Goal: Task Accomplishment & Management: Manage account settings

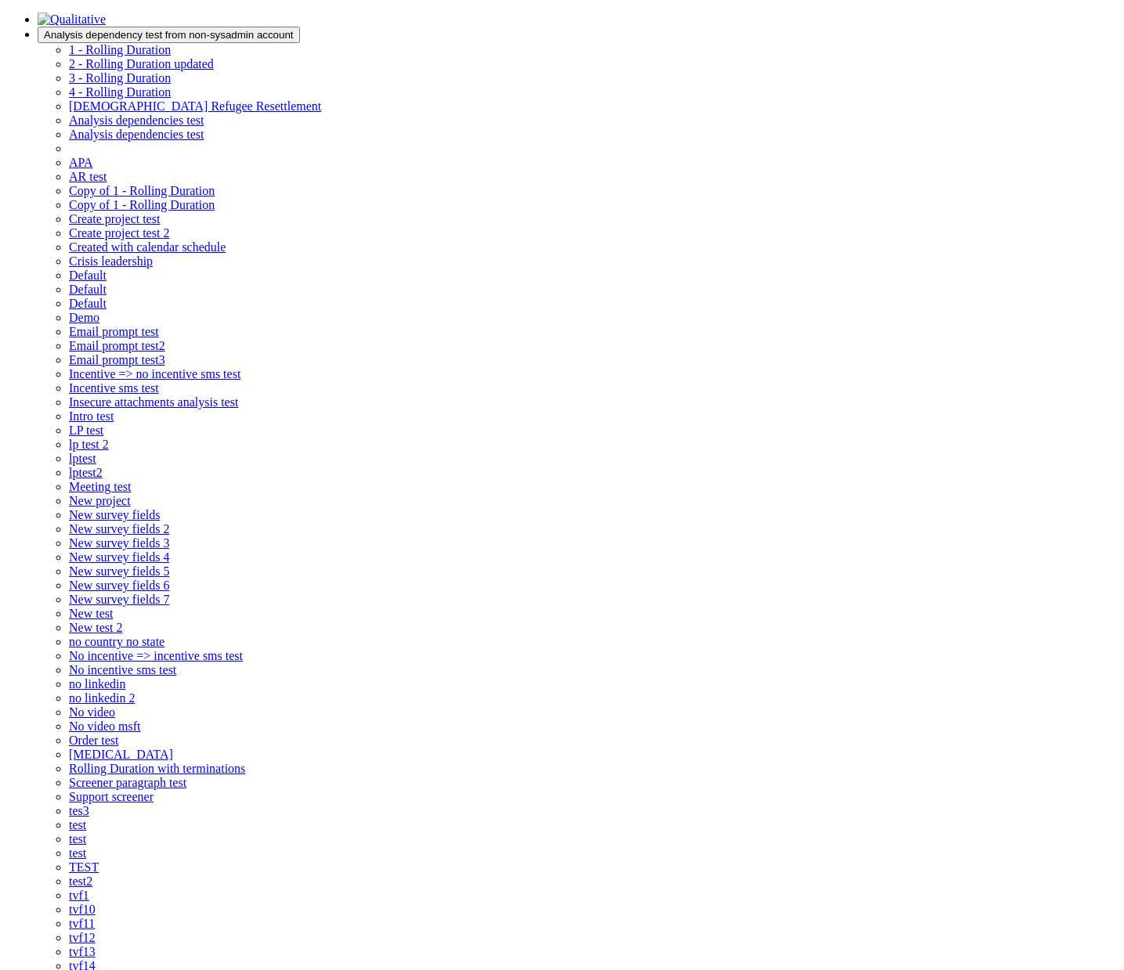
click at [294, 32] on span "Analysis dependency test from non-sysadmin account" at bounding box center [169, 35] width 250 height 12
click at [171, 56] on span "1 - Rolling Duration" at bounding box center [120, 49] width 102 height 13
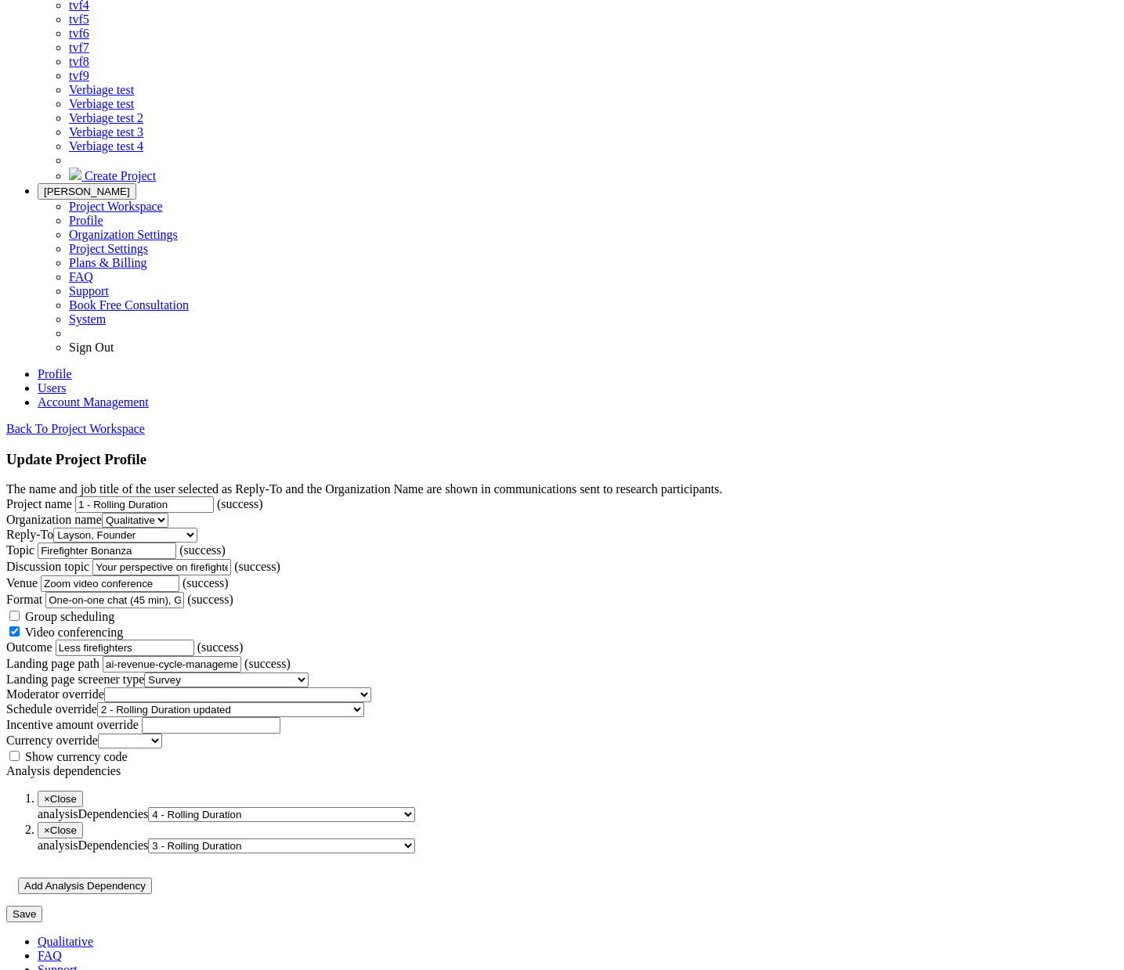
scroll to position [1176, 0]
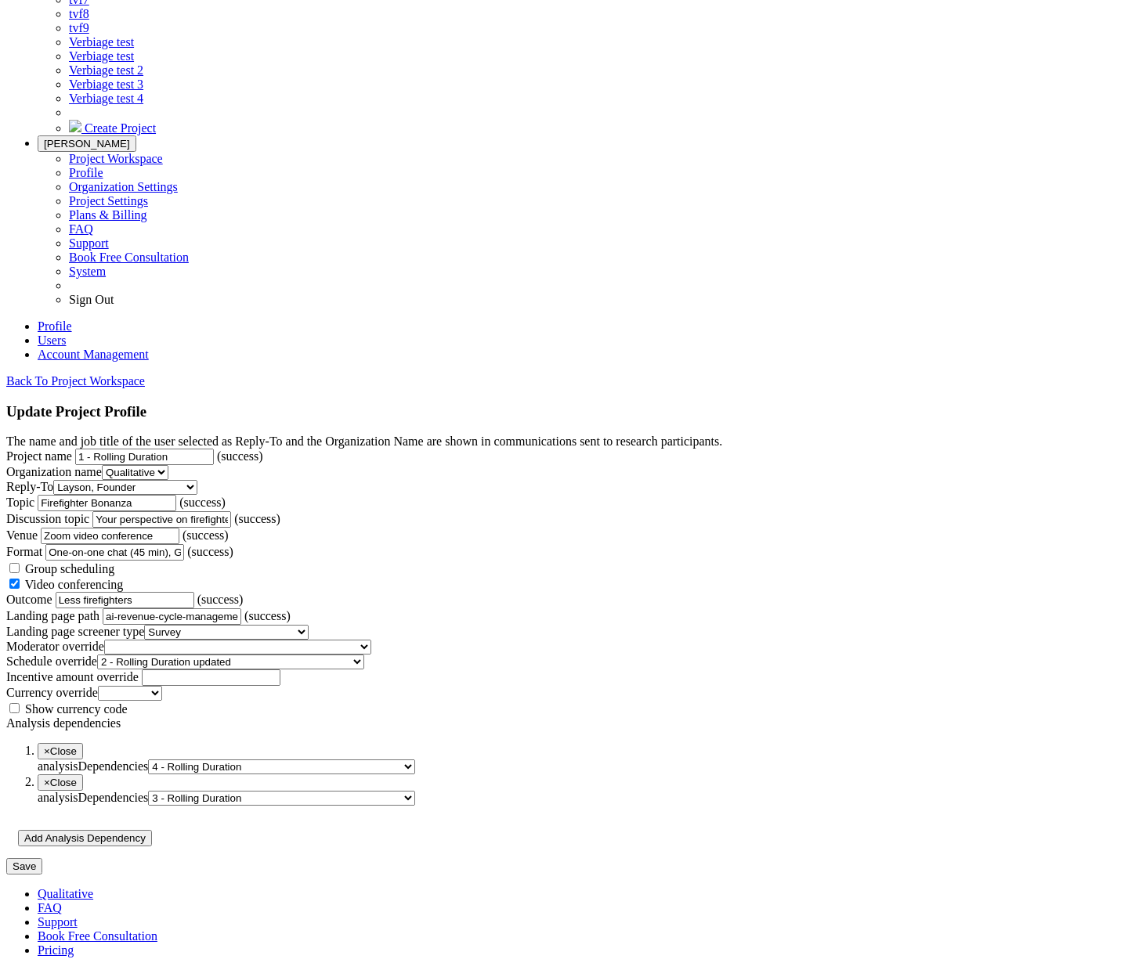
click at [415, 760] on select "1 - Rolling Duration 2 - Rolling Duration updated 3 - Rolling Duration 4 - Roll…" at bounding box center [281, 767] width 267 height 15
select select "1"
click at [248, 760] on select "1 - Rolling Duration 2 - Rolling Duration updated 3 - Rolling Duration 4 - Roll…" at bounding box center [281, 767] width 267 height 15
click at [42, 858] on input "Save" at bounding box center [24, 866] width 36 height 16
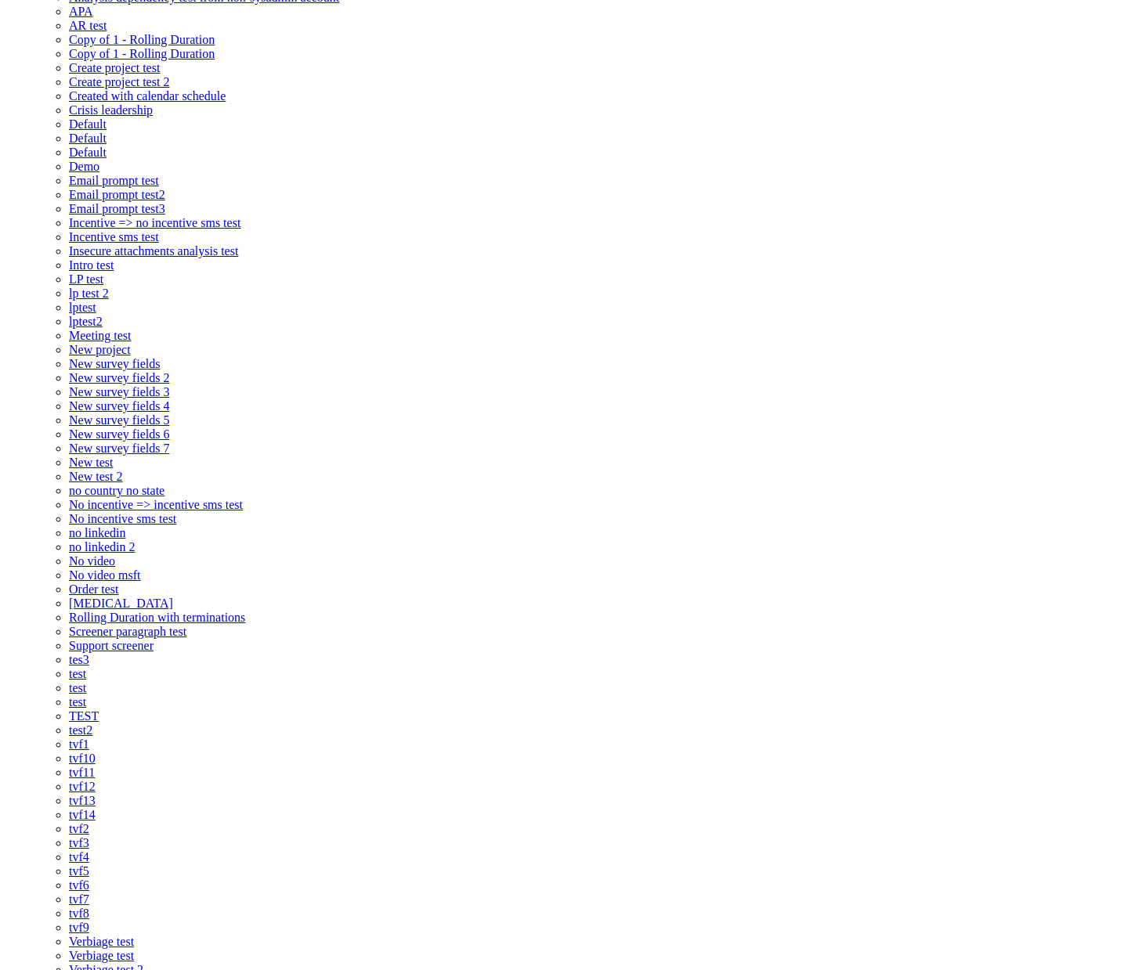
scroll to position [0, 0]
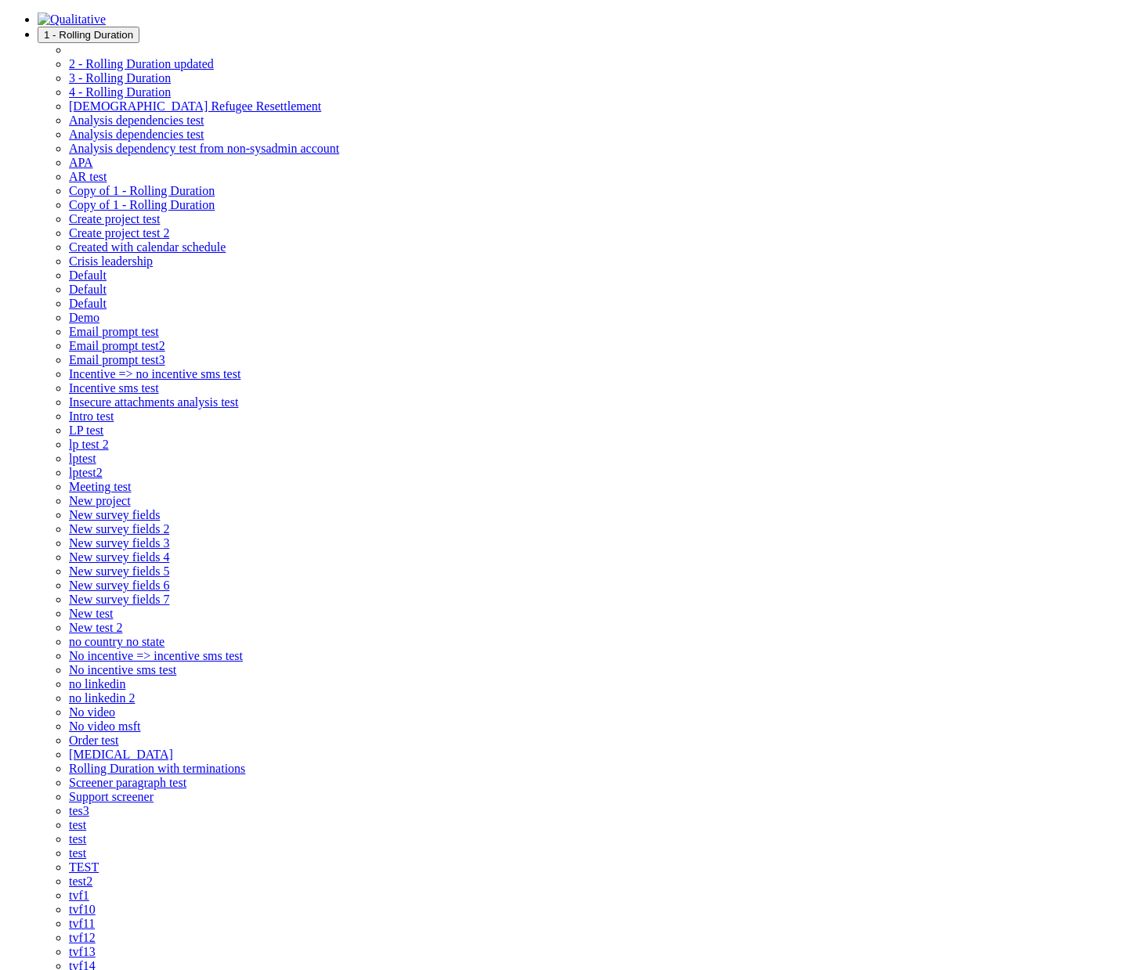
click at [133, 31] on span "1 - Rolling Duration" at bounding box center [88, 35] width 89 height 12
click at [214, 57] on span "2 - Rolling Duration updated" at bounding box center [141, 63] width 145 height 13
click at [133, 29] on span "1 - Rolling Duration" at bounding box center [88, 35] width 89 height 12
click at [171, 85] on span "3 - Rolling Duration" at bounding box center [120, 77] width 102 height 13
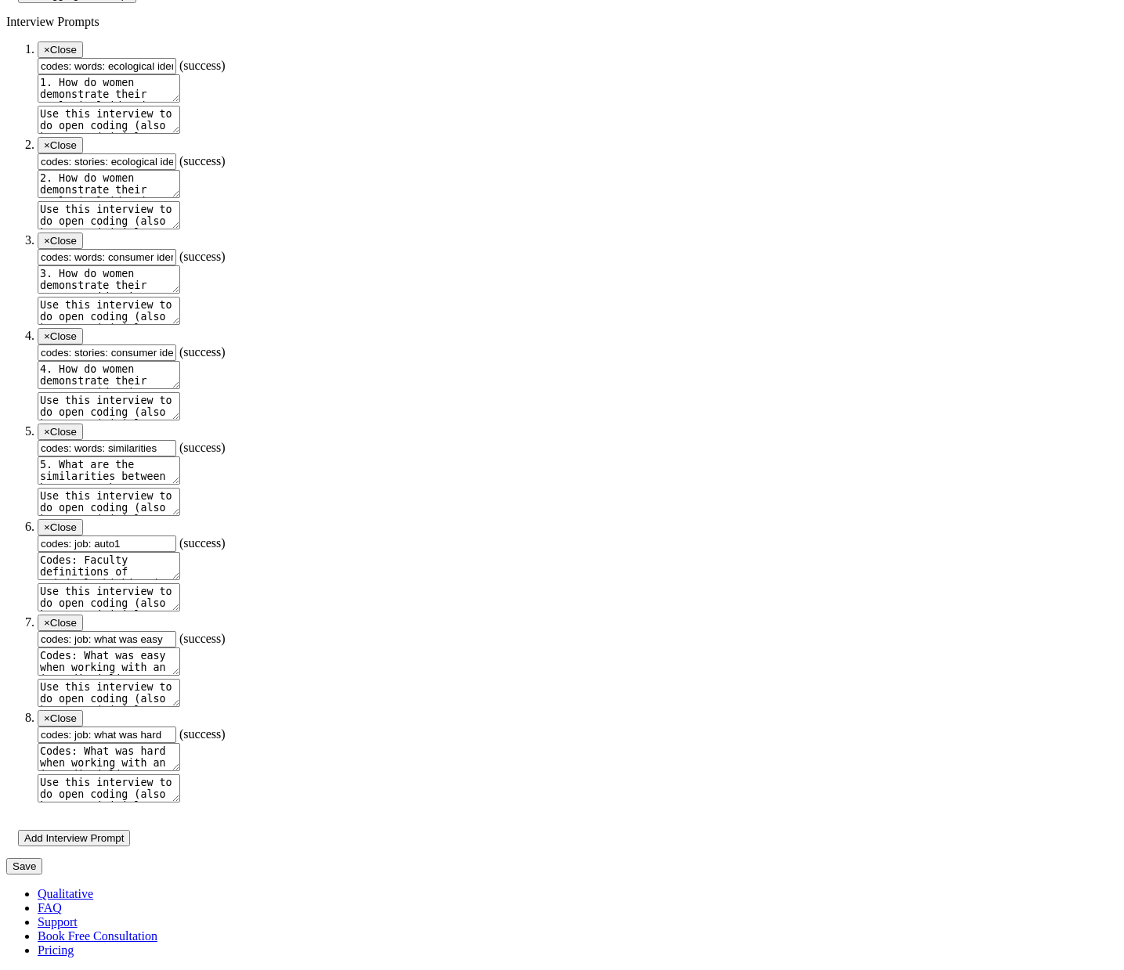
scroll to position [7642, 0]
click at [176, 648] on input "codes: job: what was easy" at bounding box center [107, 639] width 139 height 16
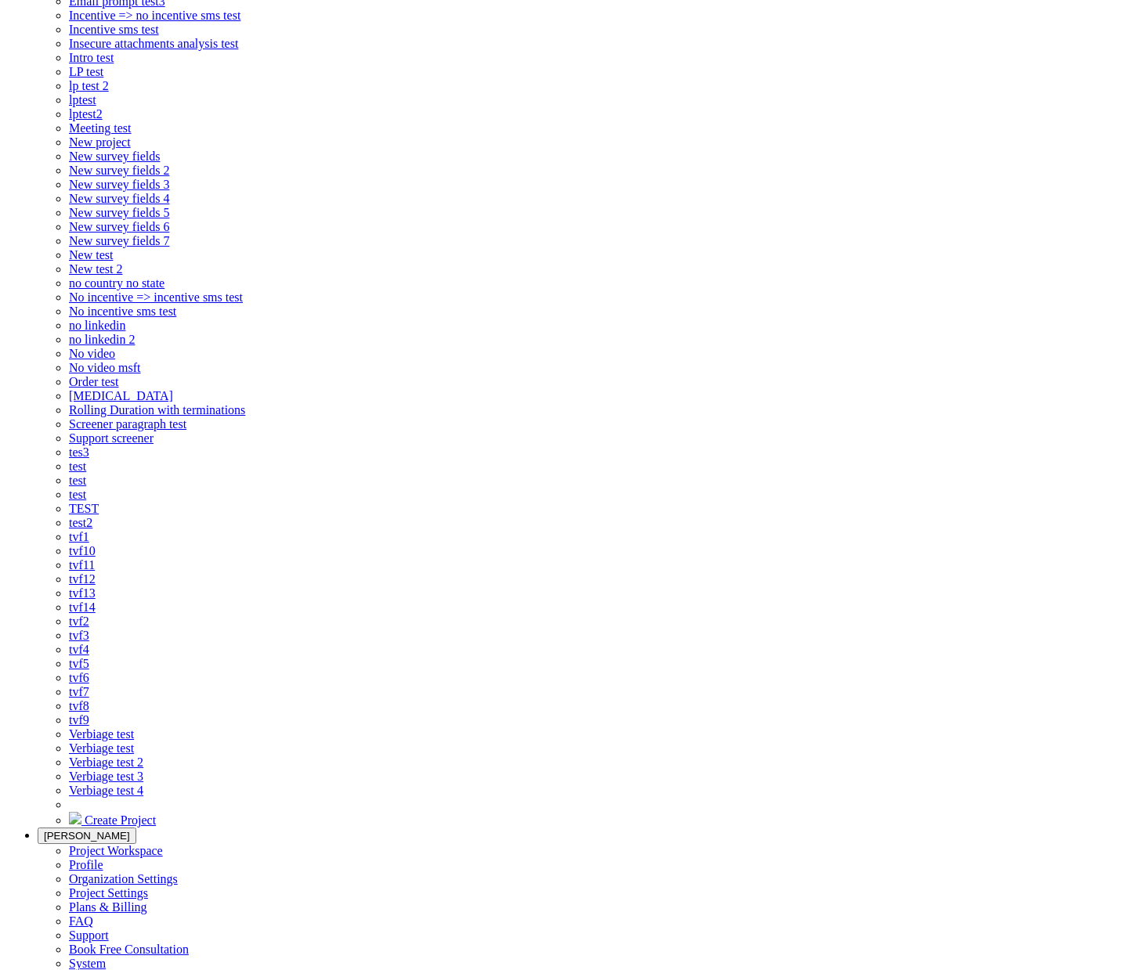
scroll to position [0, 0]
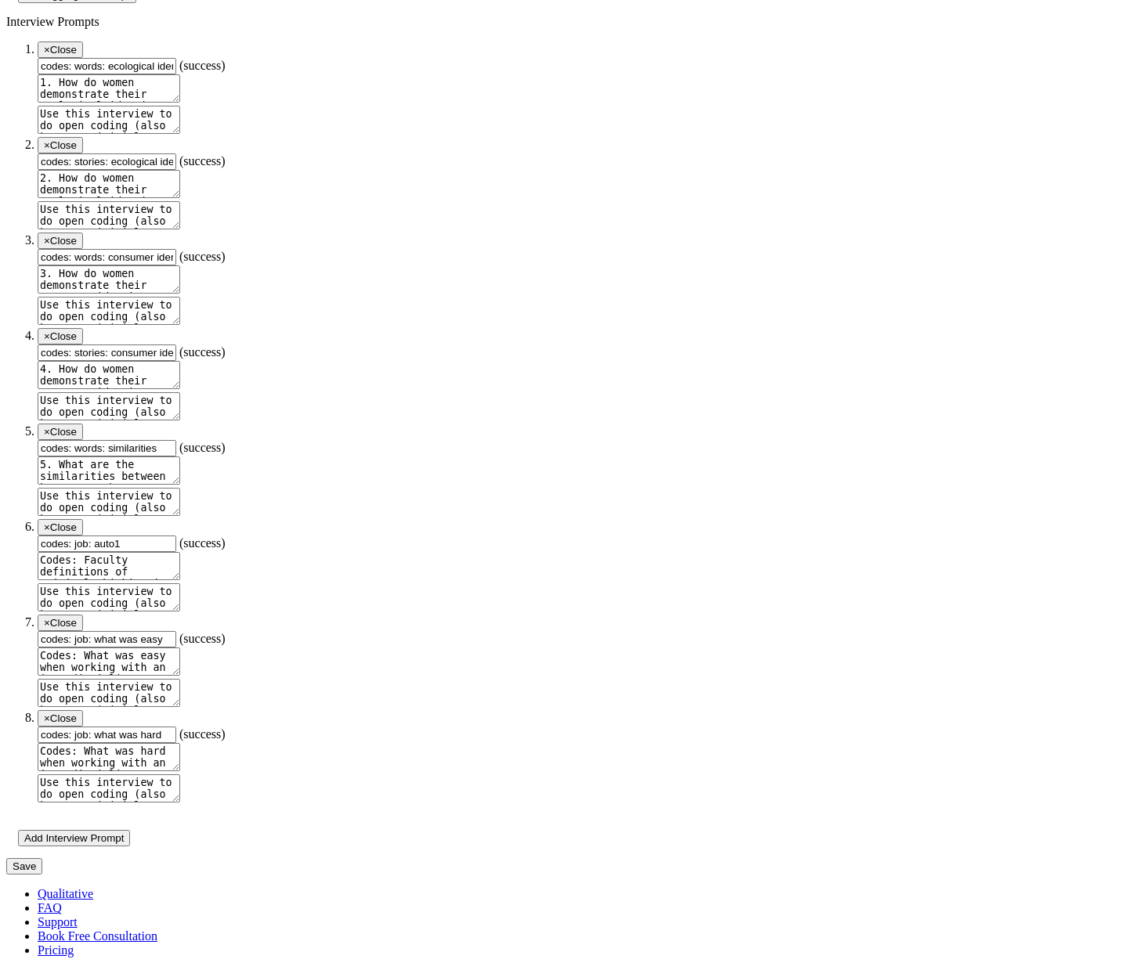
scroll to position [8087, 0]
click at [180, 648] on textarea "Codes: What was easy when working with an interdisciplinary team? Why were thos…" at bounding box center [109, 662] width 143 height 28
click at [180, 679] on textarea "Use this interview to do open coding (also known as initial coding or qualitati…" at bounding box center [109, 693] width 143 height 28
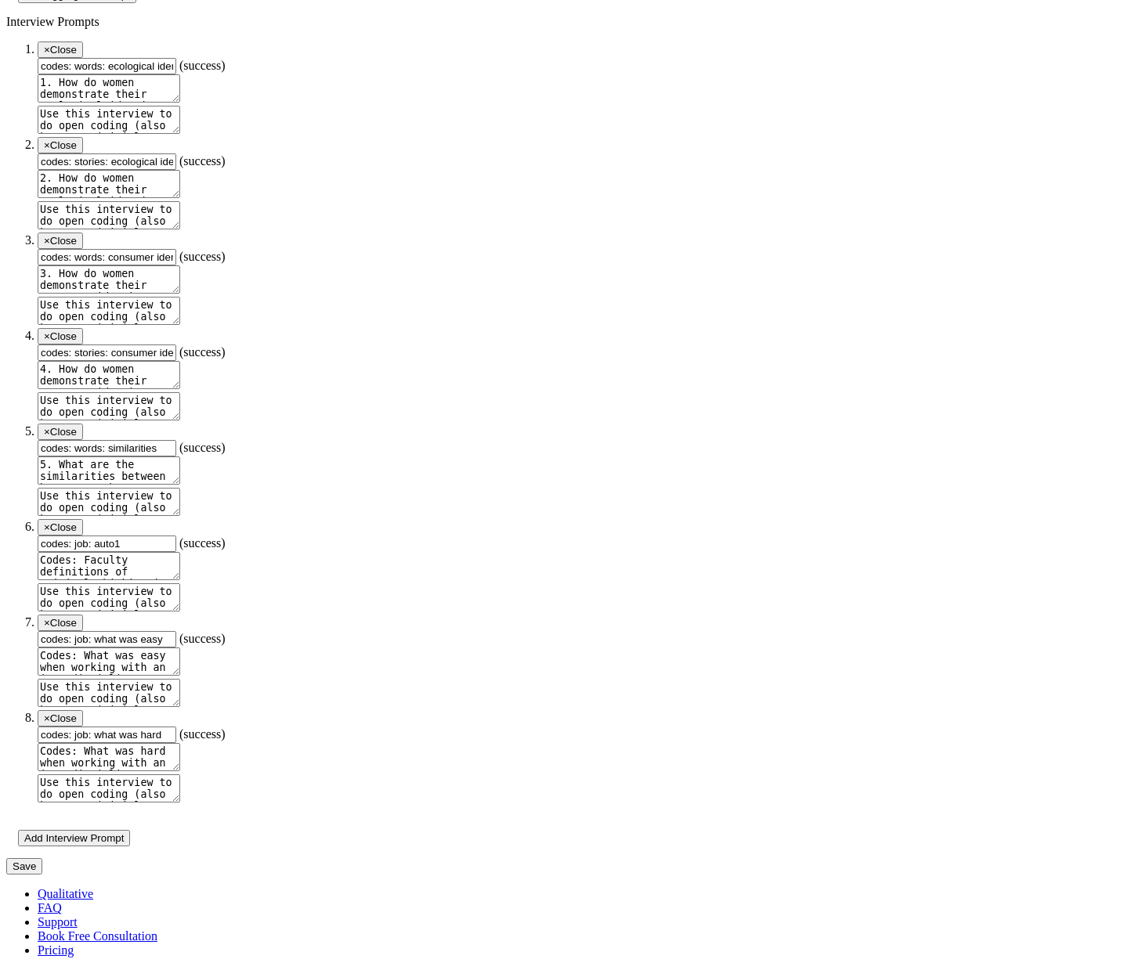
click at [782, 496] on ol "× Close codes: words: ecological identity (success) 1. How do women demonstrate…" at bounding box center [561, 424] width 1111 height 764
click at [42, 858] on input "Save" at bounding box center [24, 866] width 36 height 16
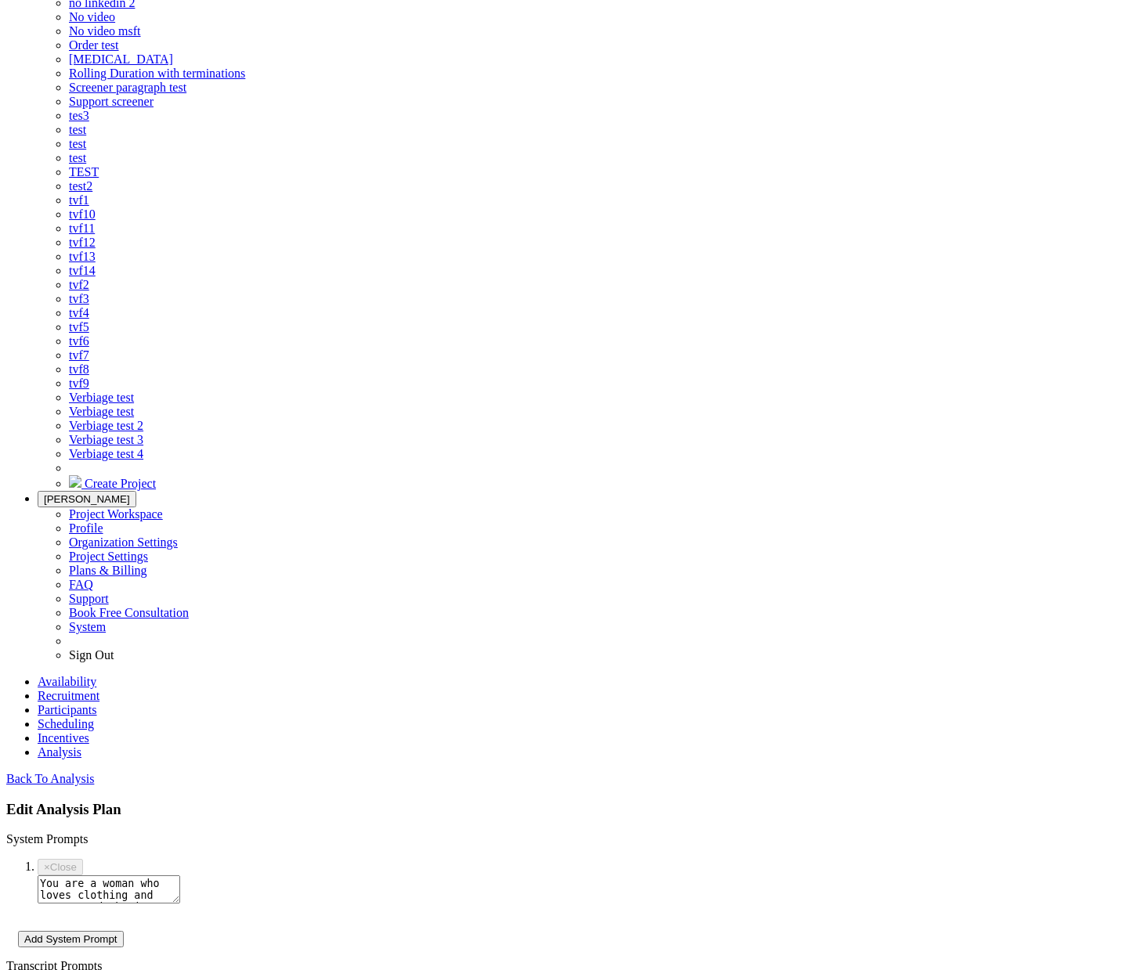
scroll to position [0, 0]
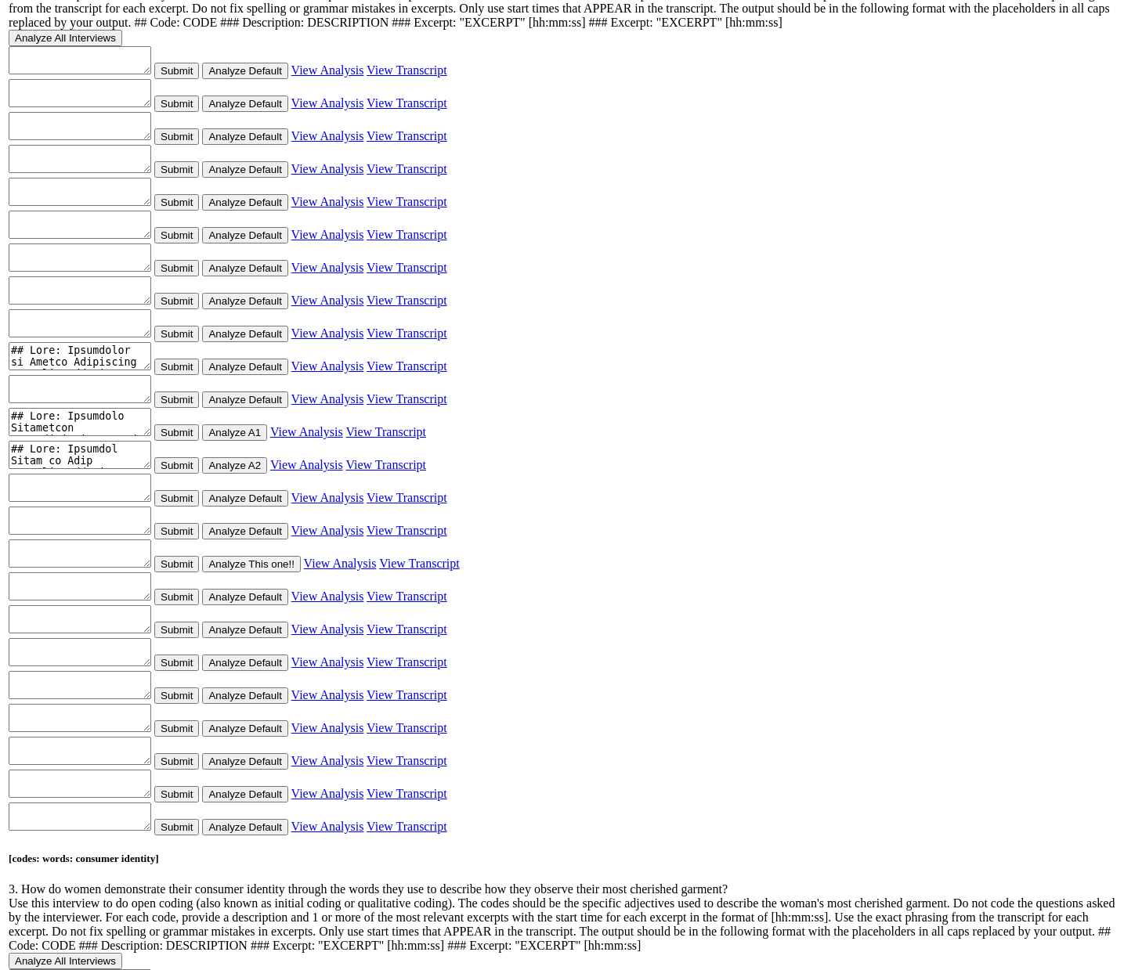
scroll to position [3829, 0]
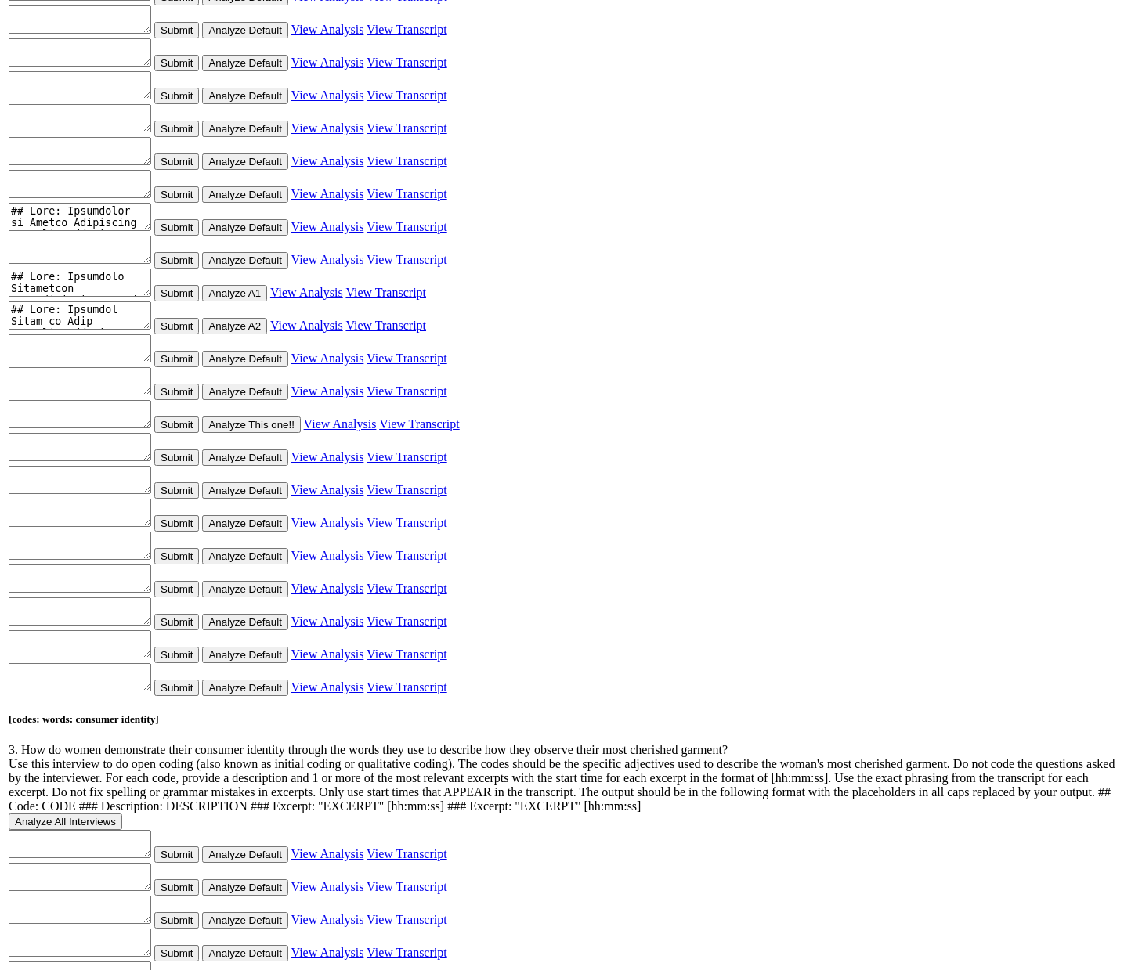
scroll to position [3832, 0]
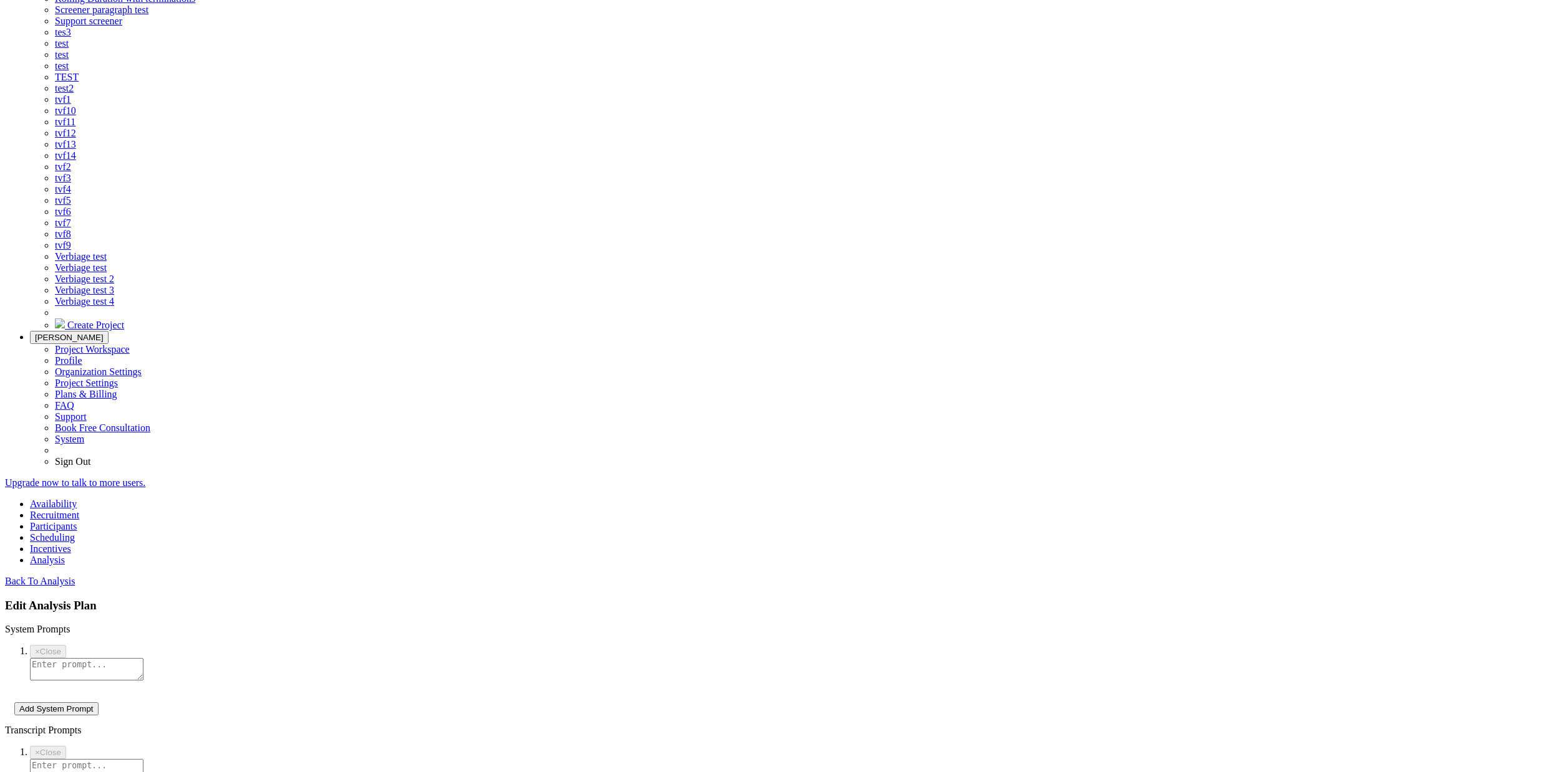
scroll to position [1117, 0]
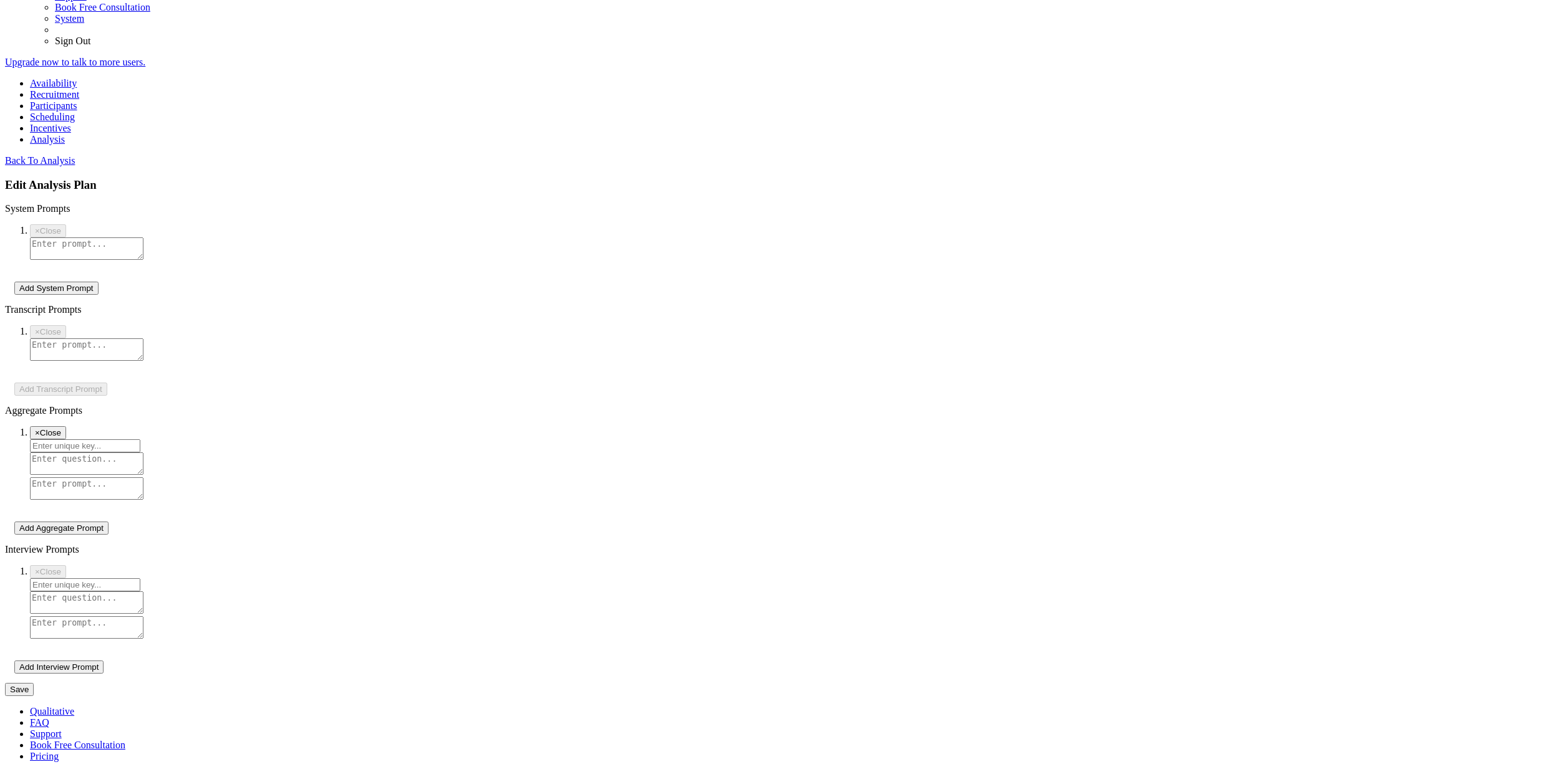
click at [140, 579] on input "text" at bounding box center [85, 585] width 111 height 13
paste input "codes: job: what was easy"
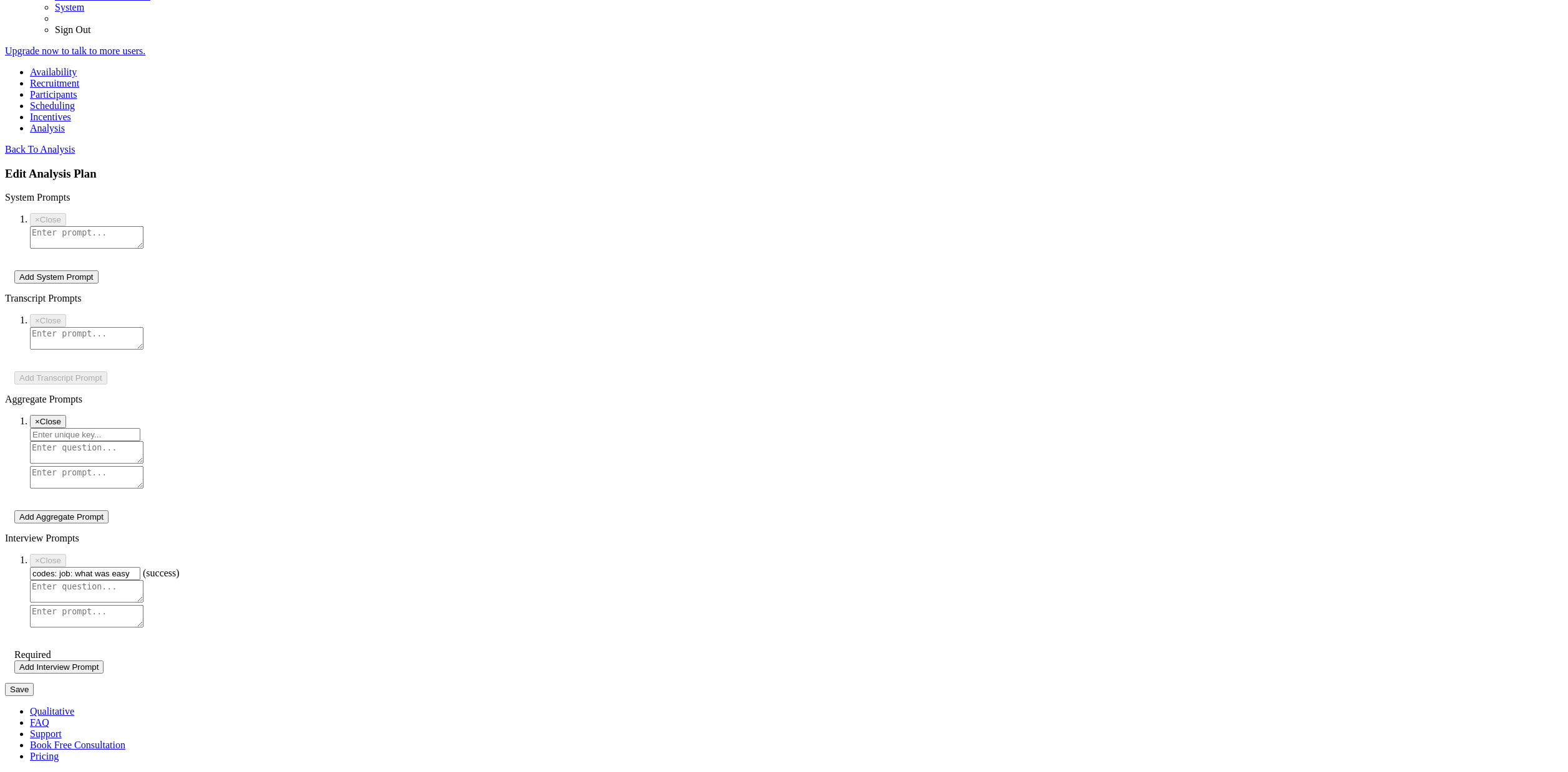
type input "codes: job: what was easy"
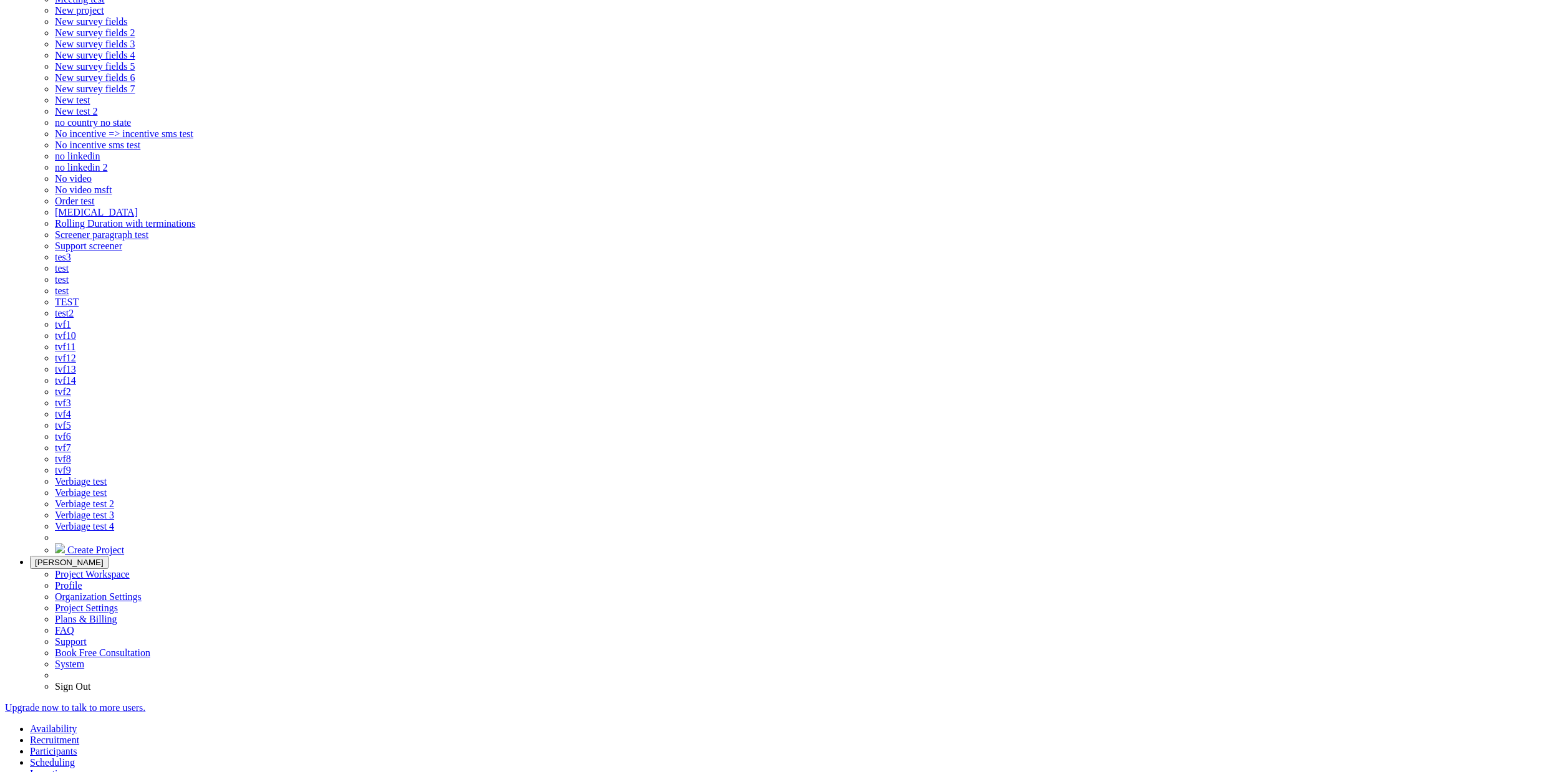
scroll to position [411, 0]
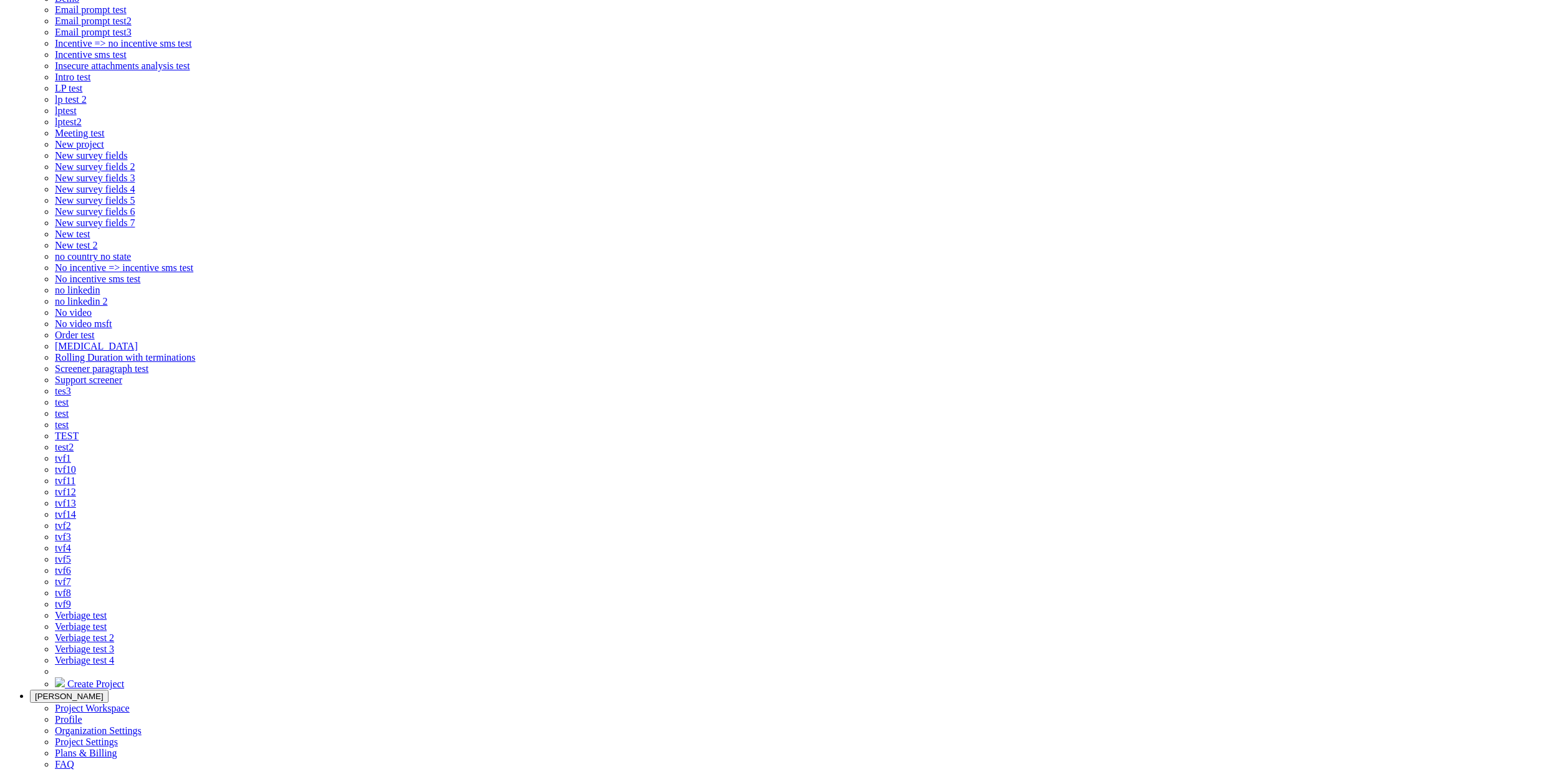
scroll to position [168, 0]
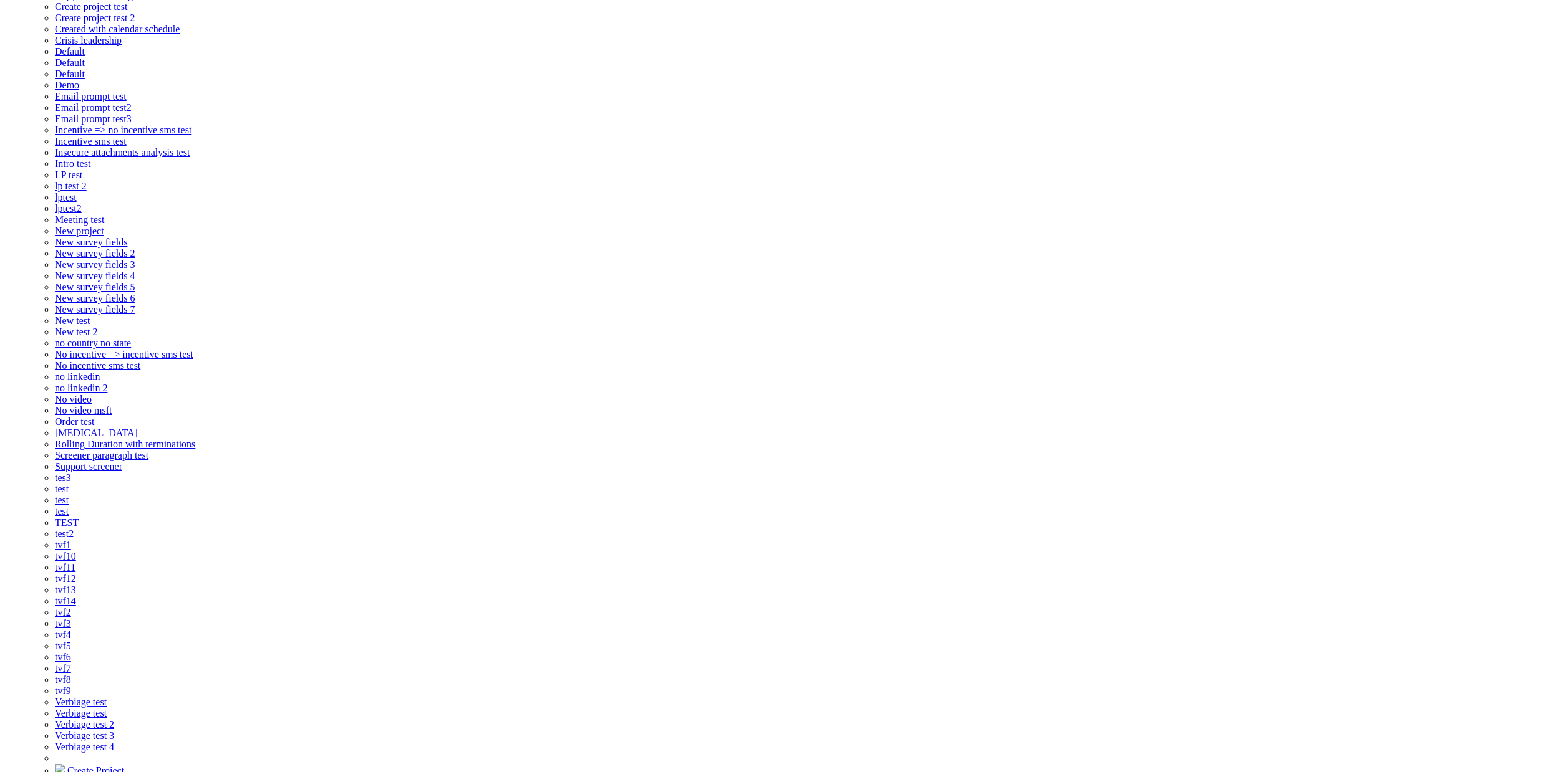
paste textarea "You are a woman who loves clothing and nature and who is an expert at analyzing…"
type textarea "You are a woman who loves clothing and nature and who is an expert at analyzing…"
paste textarea "The following is the tab-delimited transcript of a research interview with a wo…"
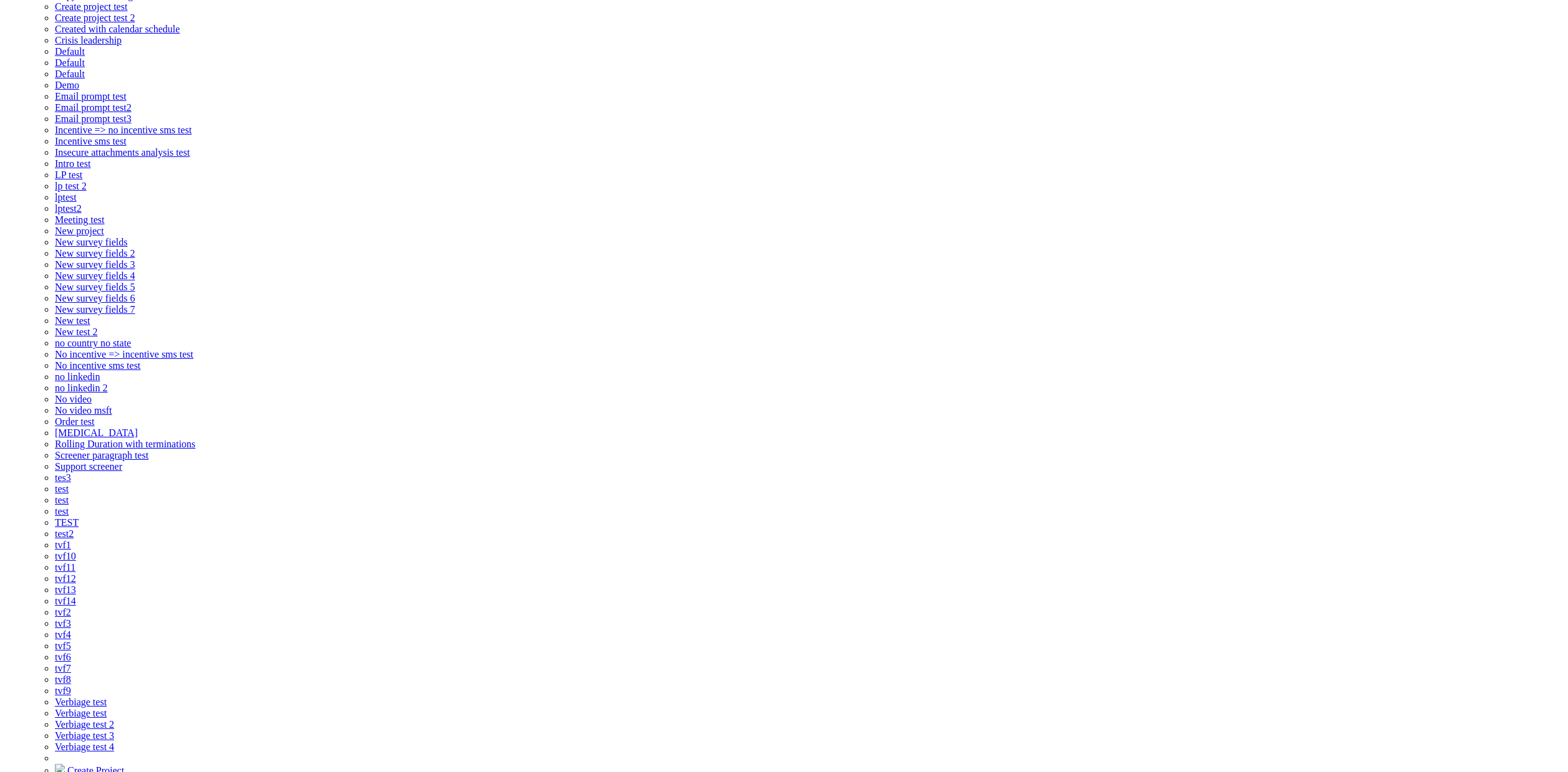
type textarea "The following is the tab-delimited transcript of a research interview with a wo…"
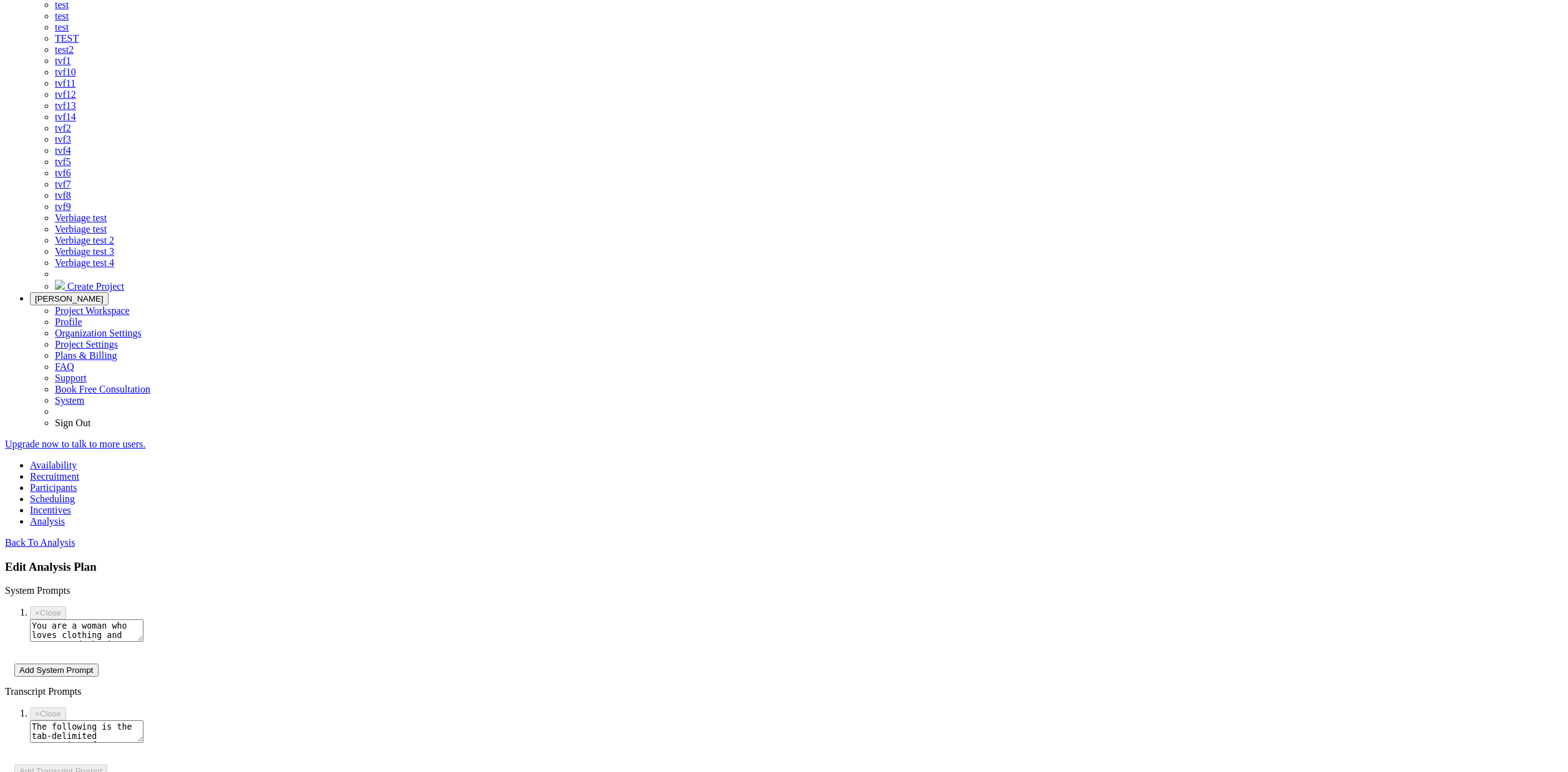
scroll to position [435, 0]
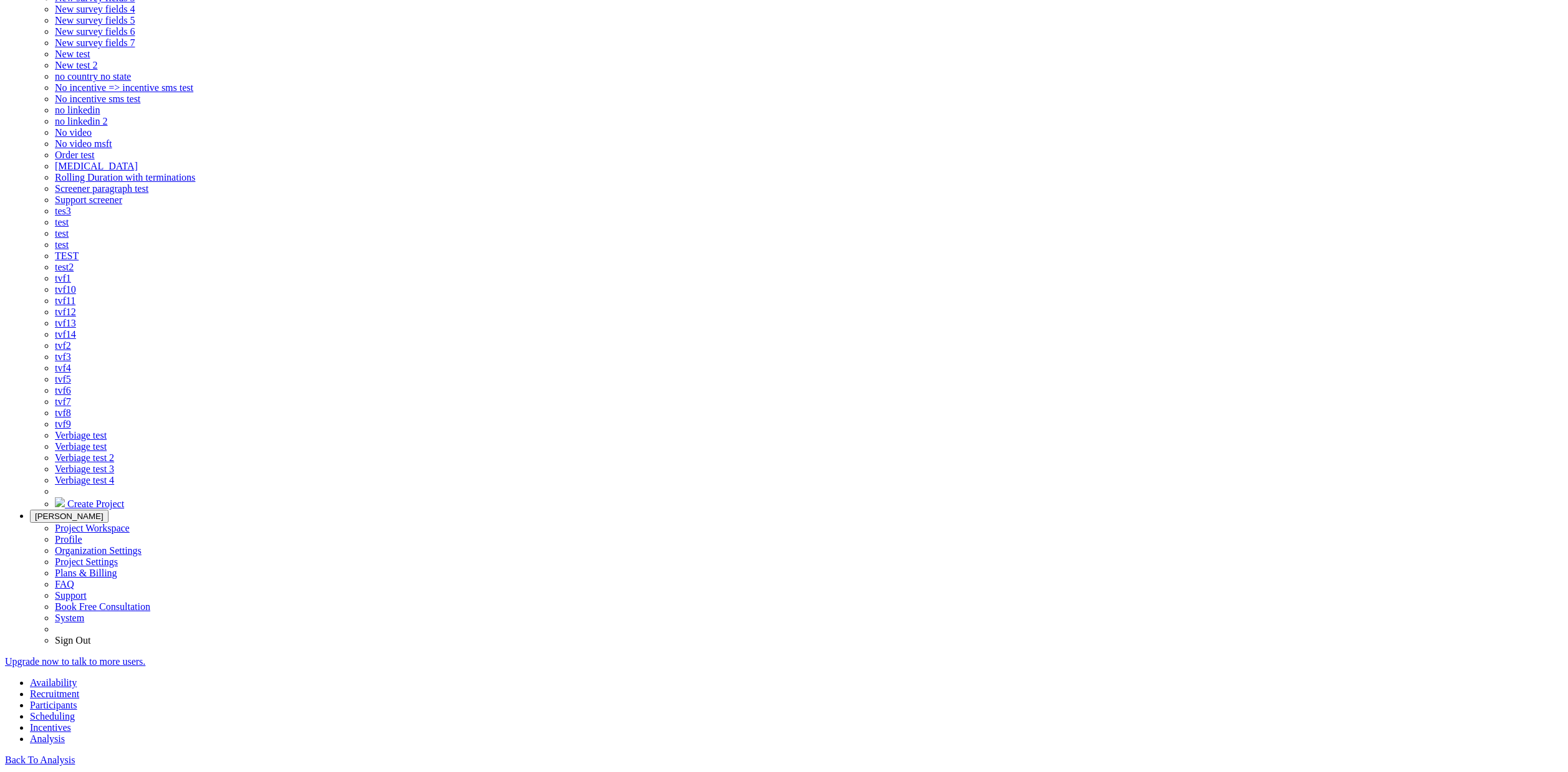
paste textarea "Codes: What was easy when working with an interdisciplinary team? Why were thos…"
type textarea "Codes: What was easy when working with an interdisciplinary team? Why were thos…"
paste textarea "Use this interview to do open coding (also known as initial coding or qualitati…"
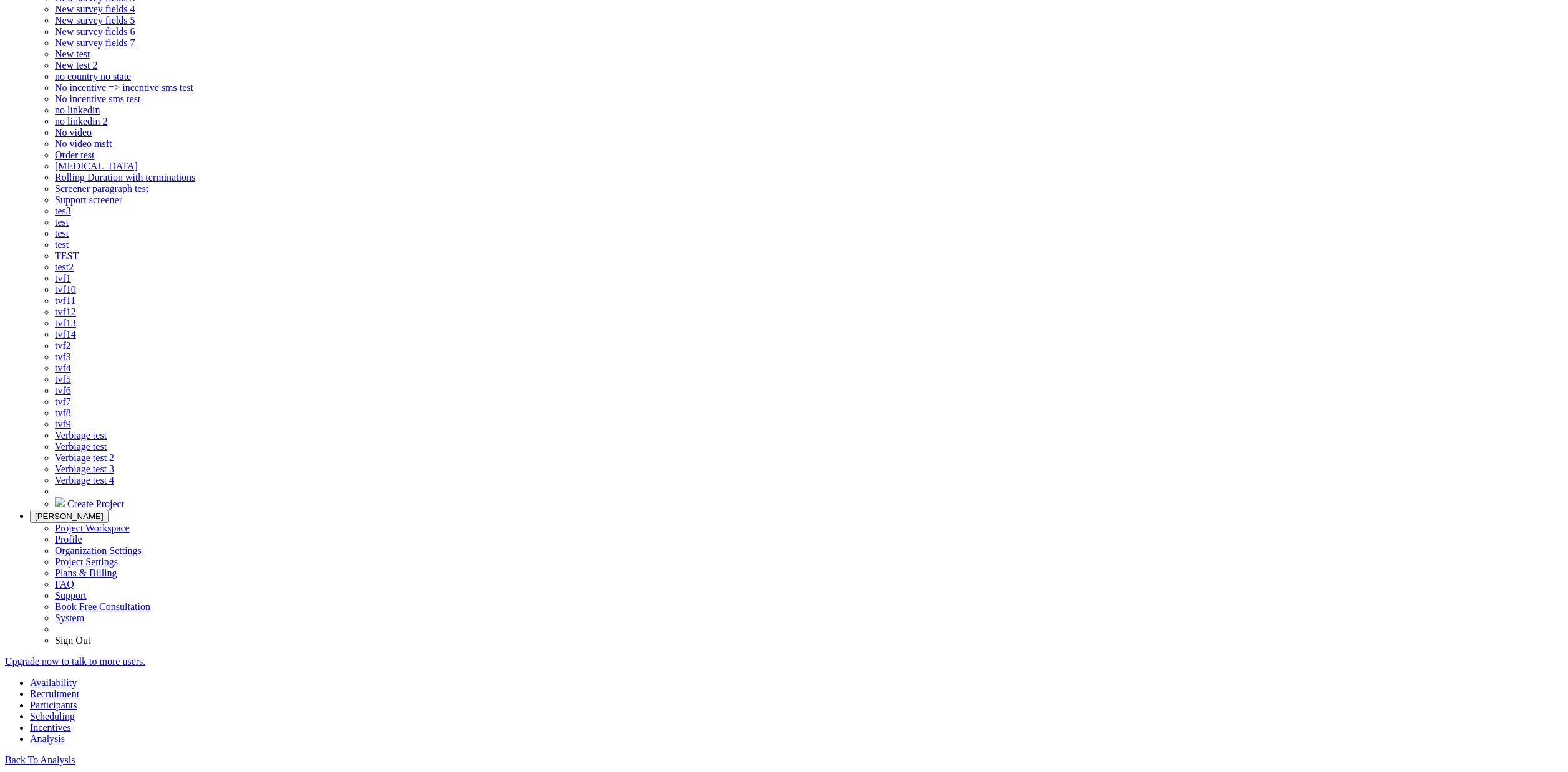
type textarea "Use this interview to do open coding (also known as initial coding or qualitati…"
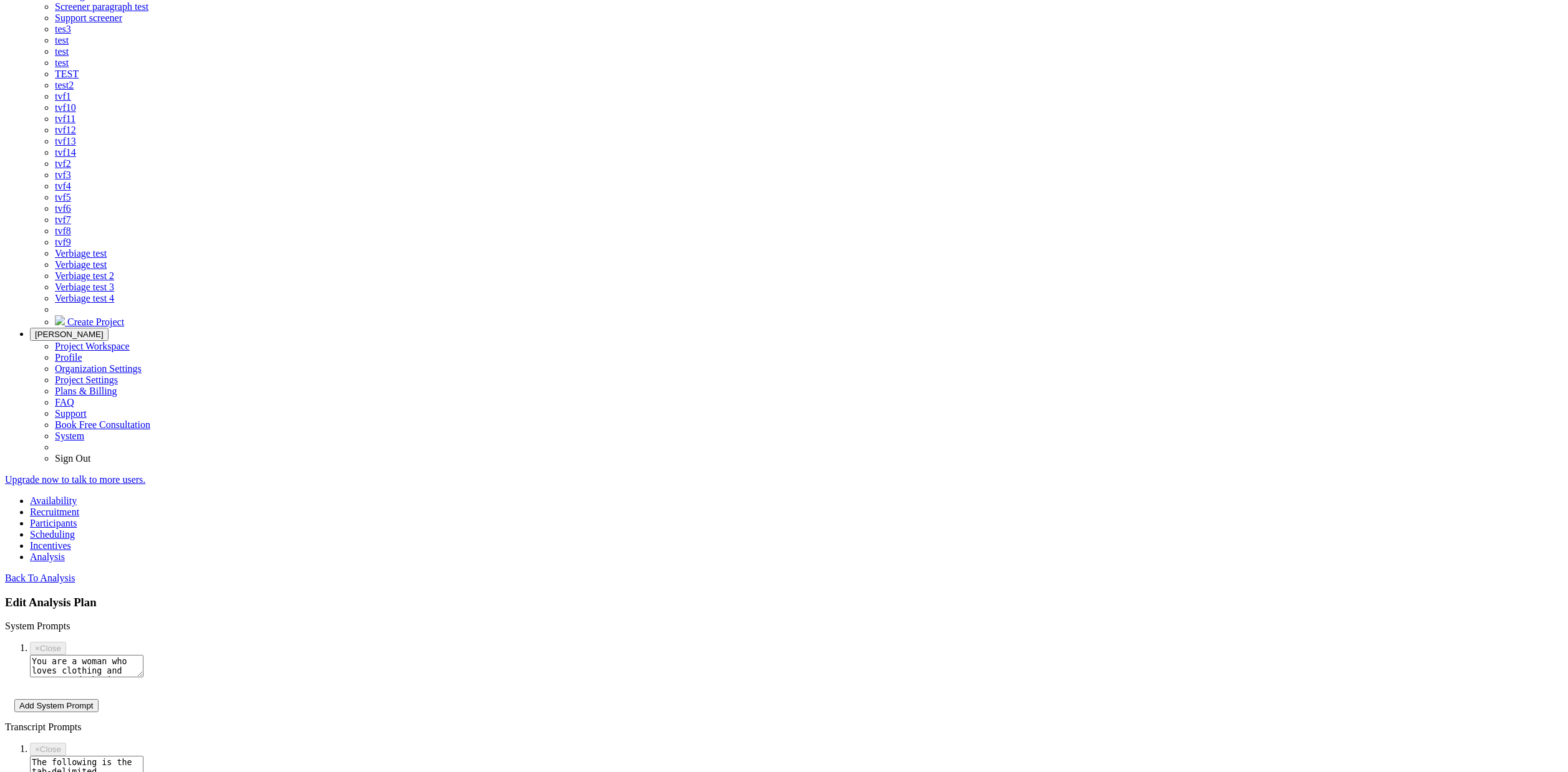
scroll to position [622, 0]
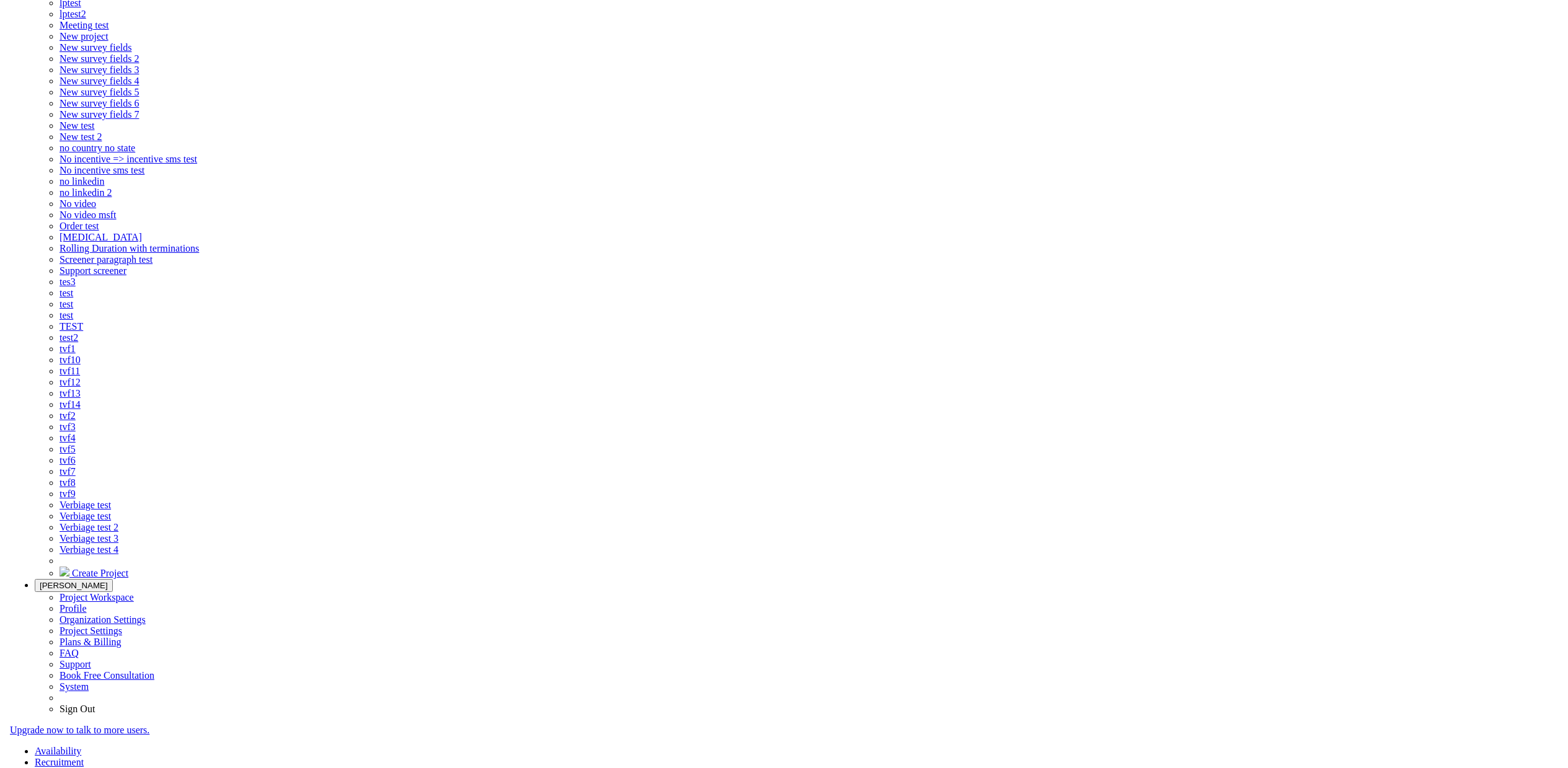
scroll to position [0, 0]
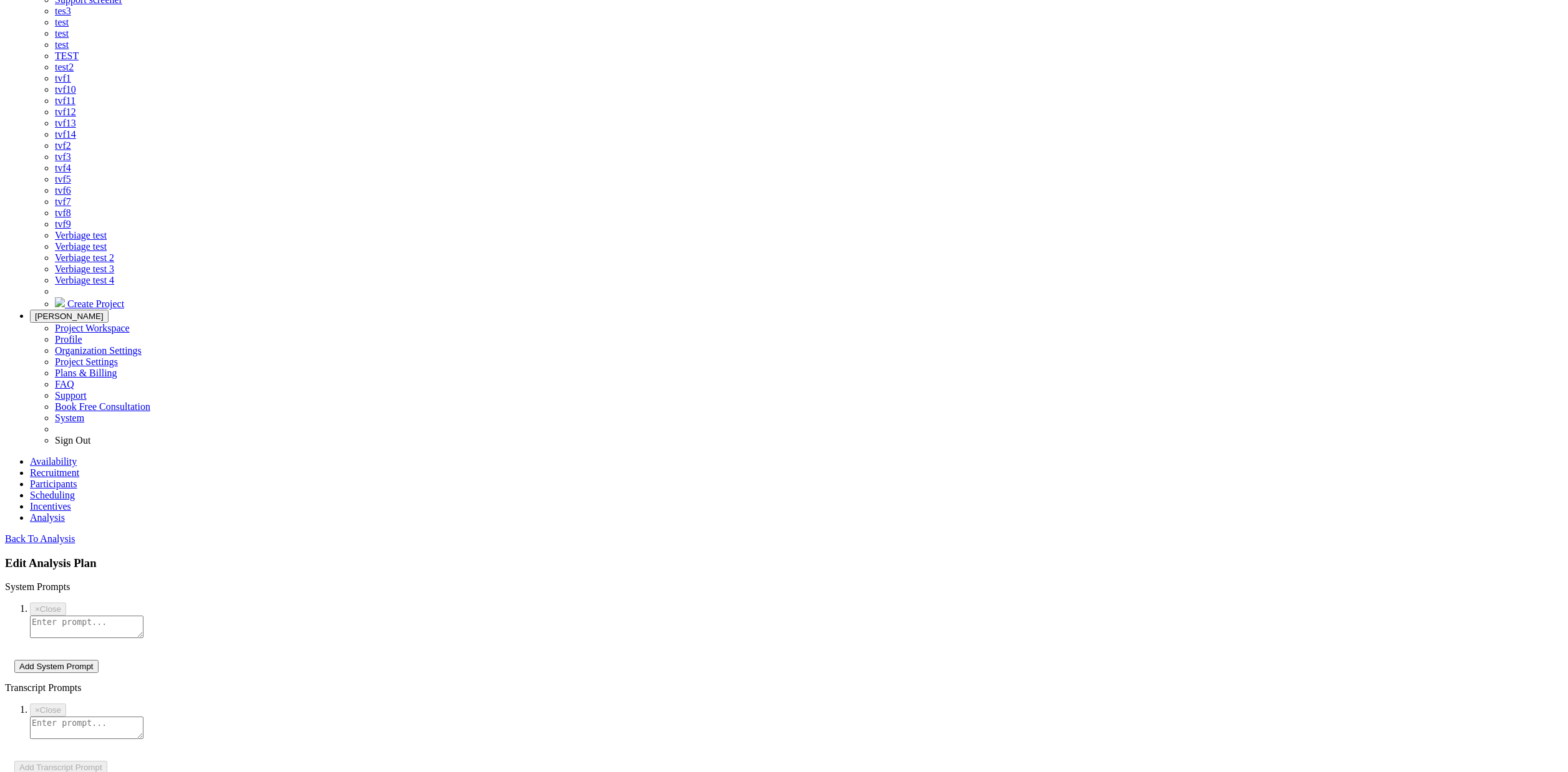
scroll to position [525, 0]
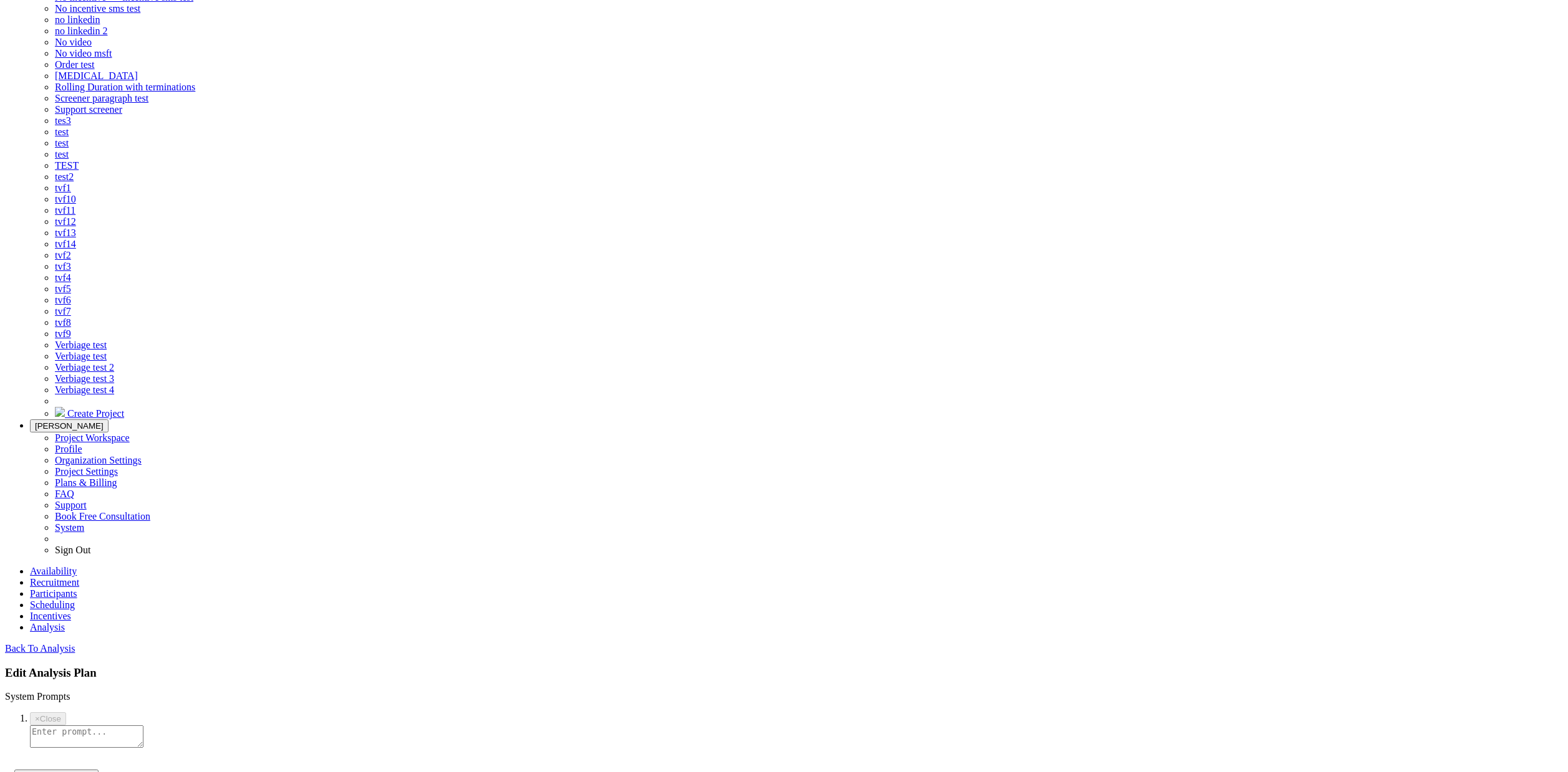
paste input "codes: job: what was easy"
type input "codes: job: what was easy"
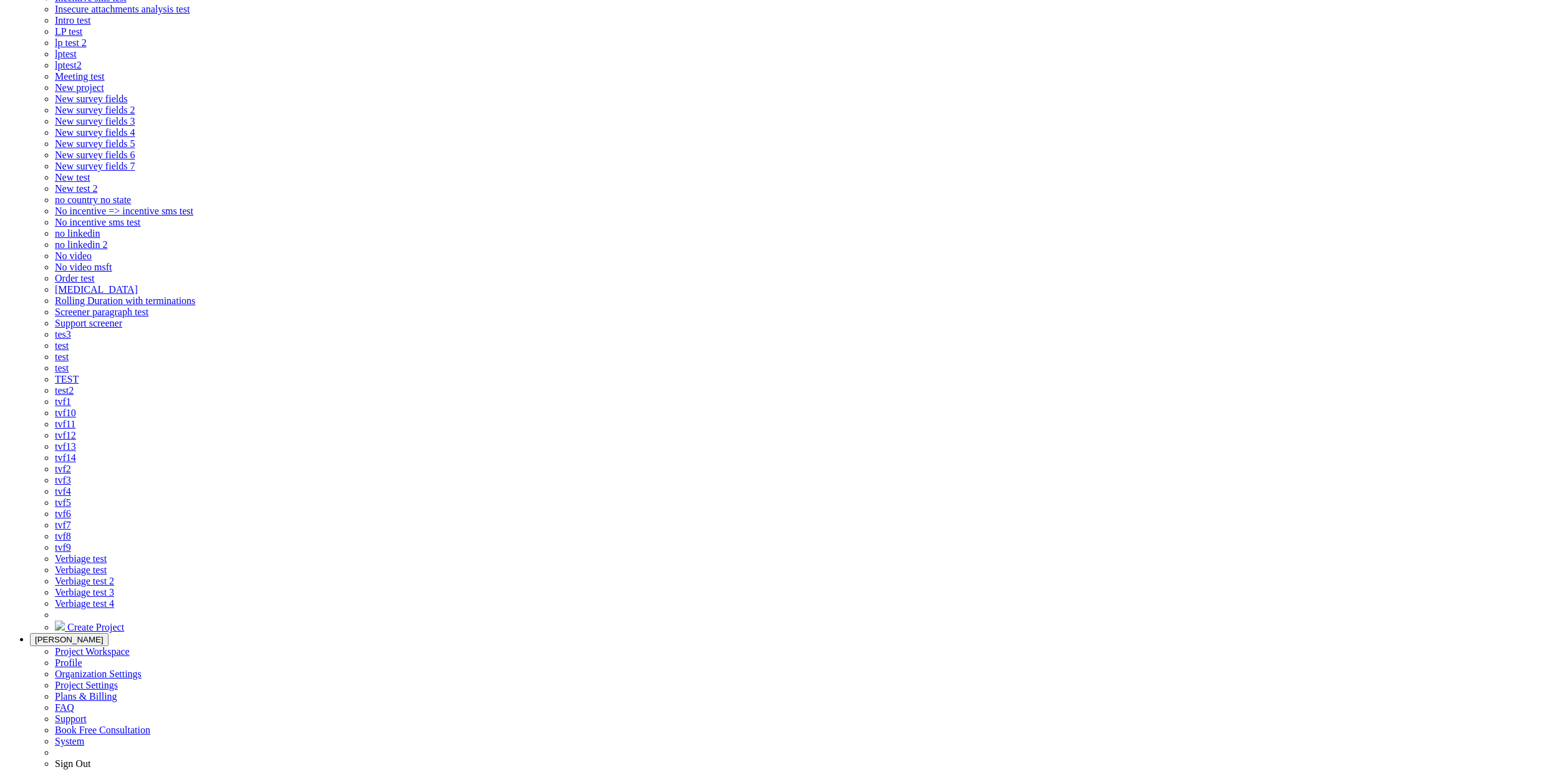
scroll to position [0, 0]
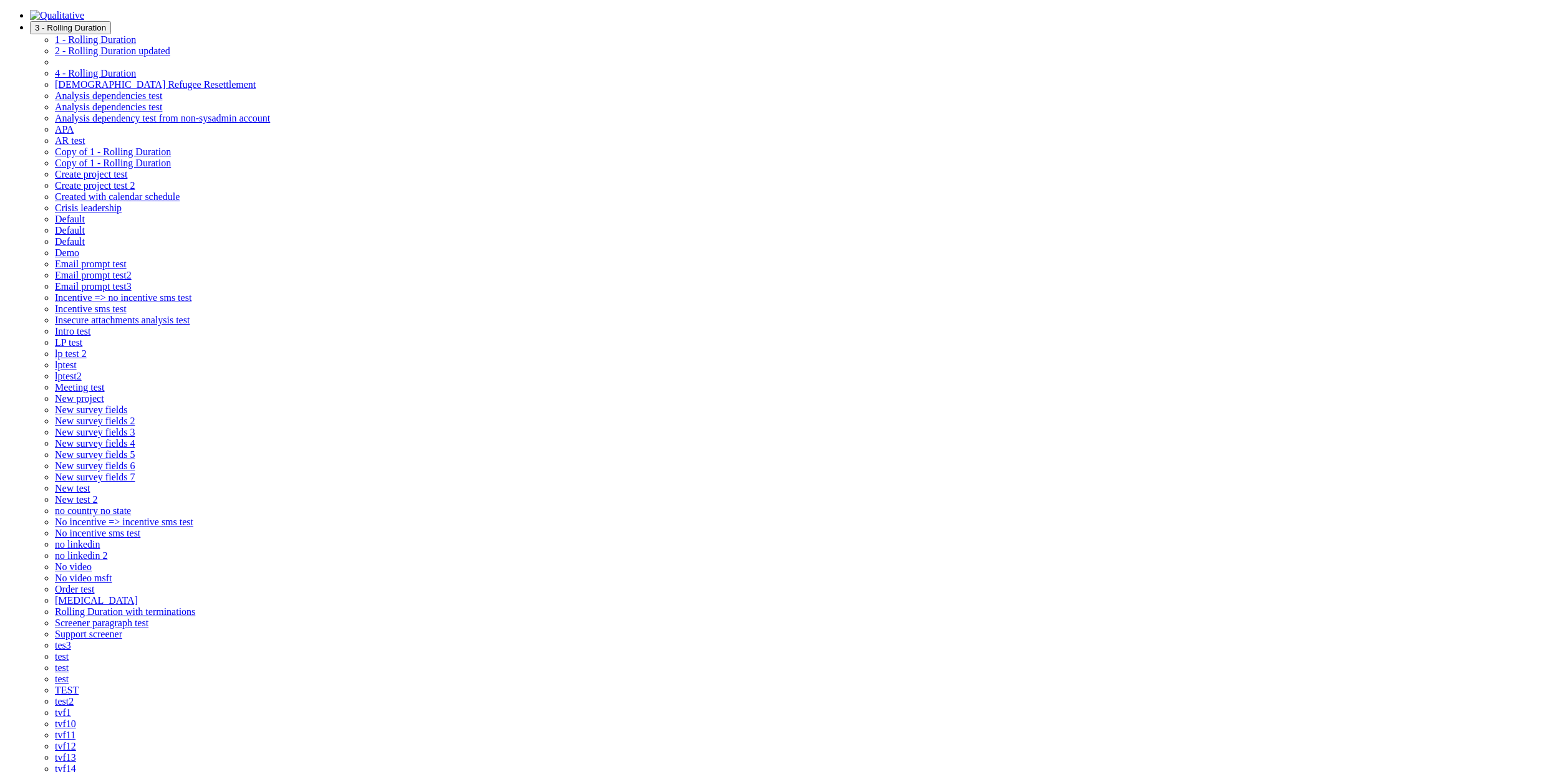
paste textarea "You are a woman who loves clothing and nature and who is an expert at analyzing…"
type textarea "You are a woman who loves clothing and nature and who is an expert at analyzing…"
paste textarea "The following is the tab-delimited transcript of a research interview with a wo…"
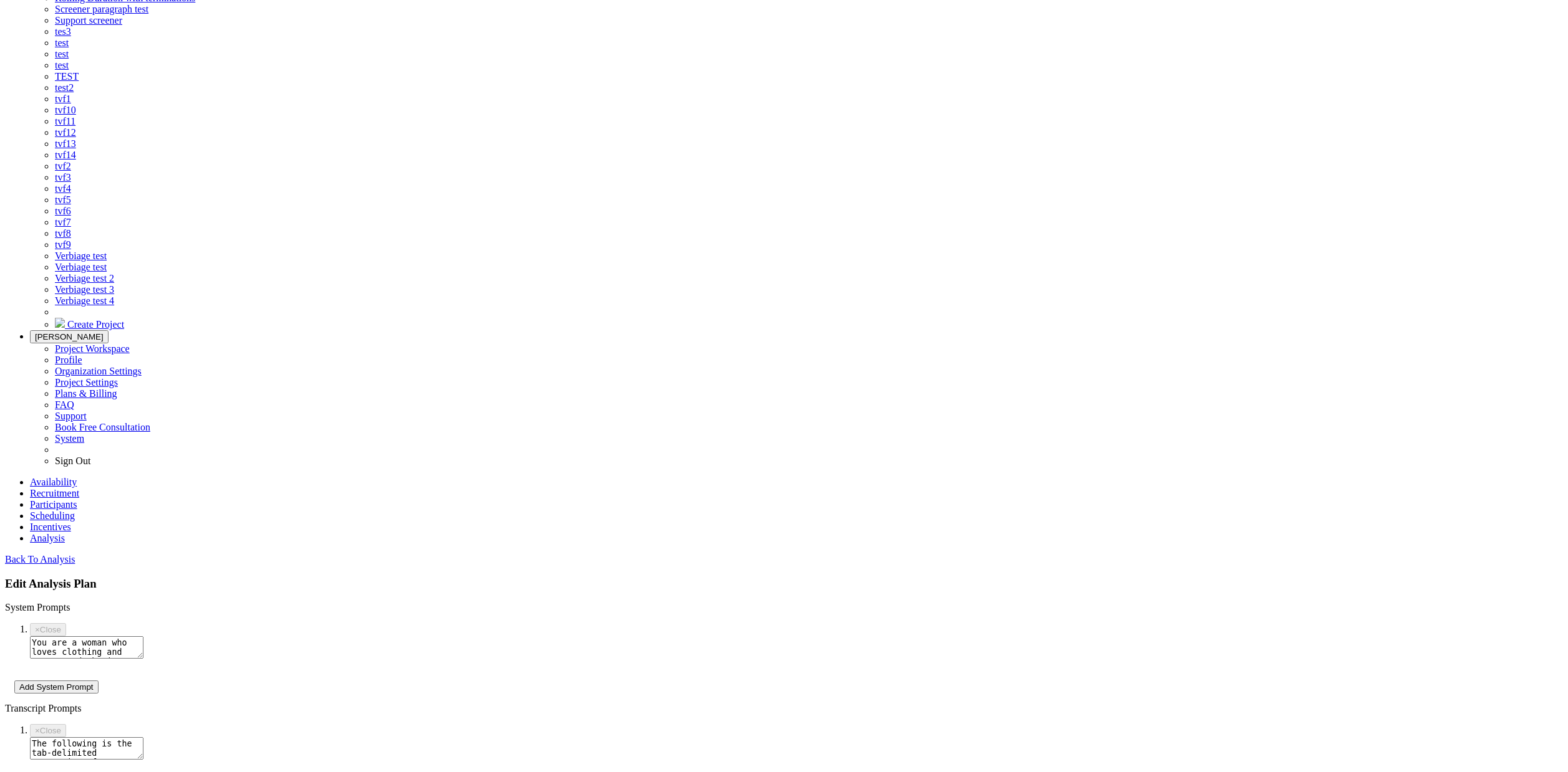
scroll to position [614, 0]
type textarea "The following is the tab-delimited transcript of a research interview with a wo…"
paste textarea "Codes: What was easy when working with an interdisciplinary team? Why were thos…"
type textarea "Codes: What was easy when working with an interdisciplinary team? Why were thos…"
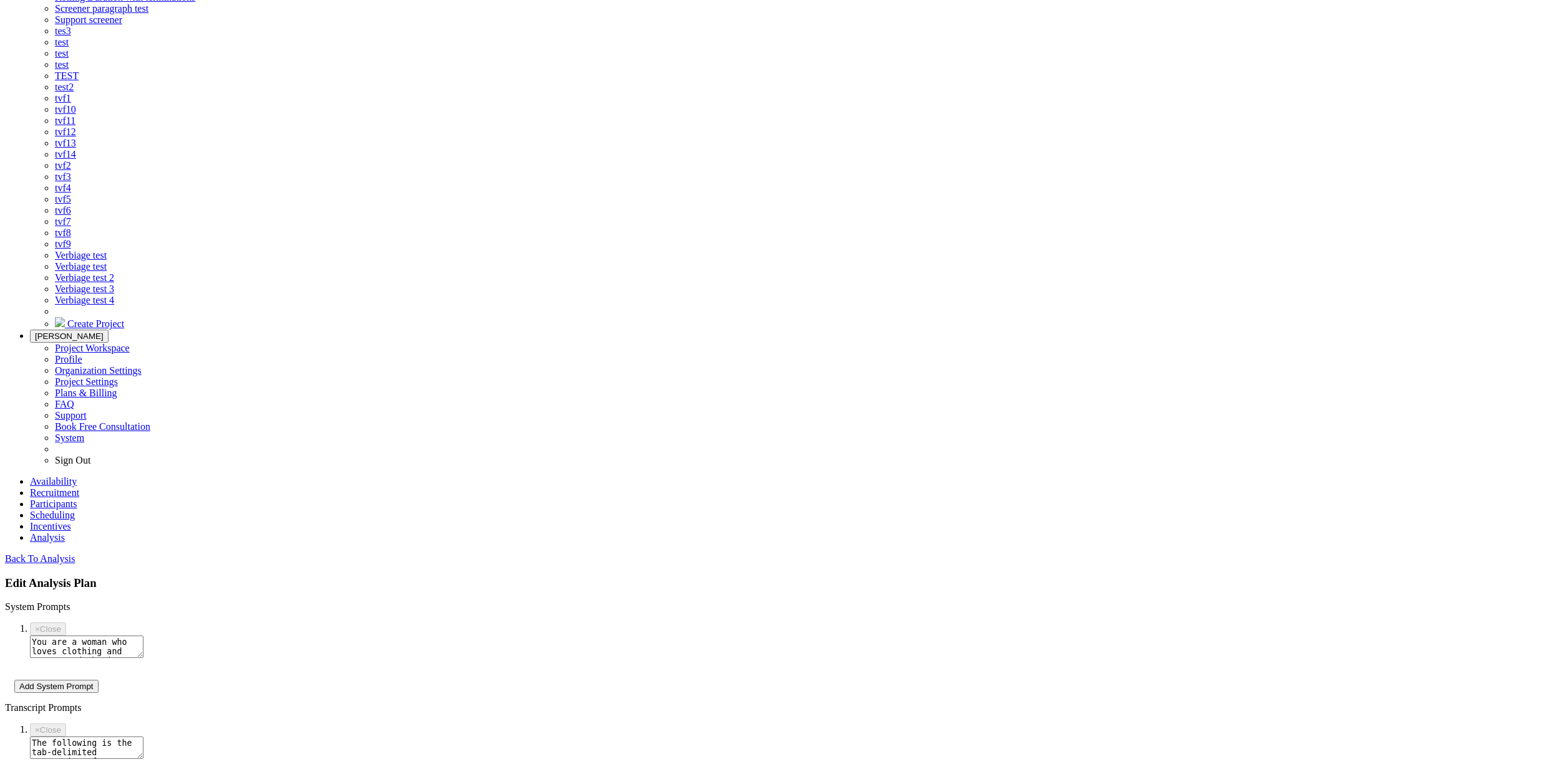
paste textarea "Use this interview to do open coding (also known as initial coding or qualitati…"
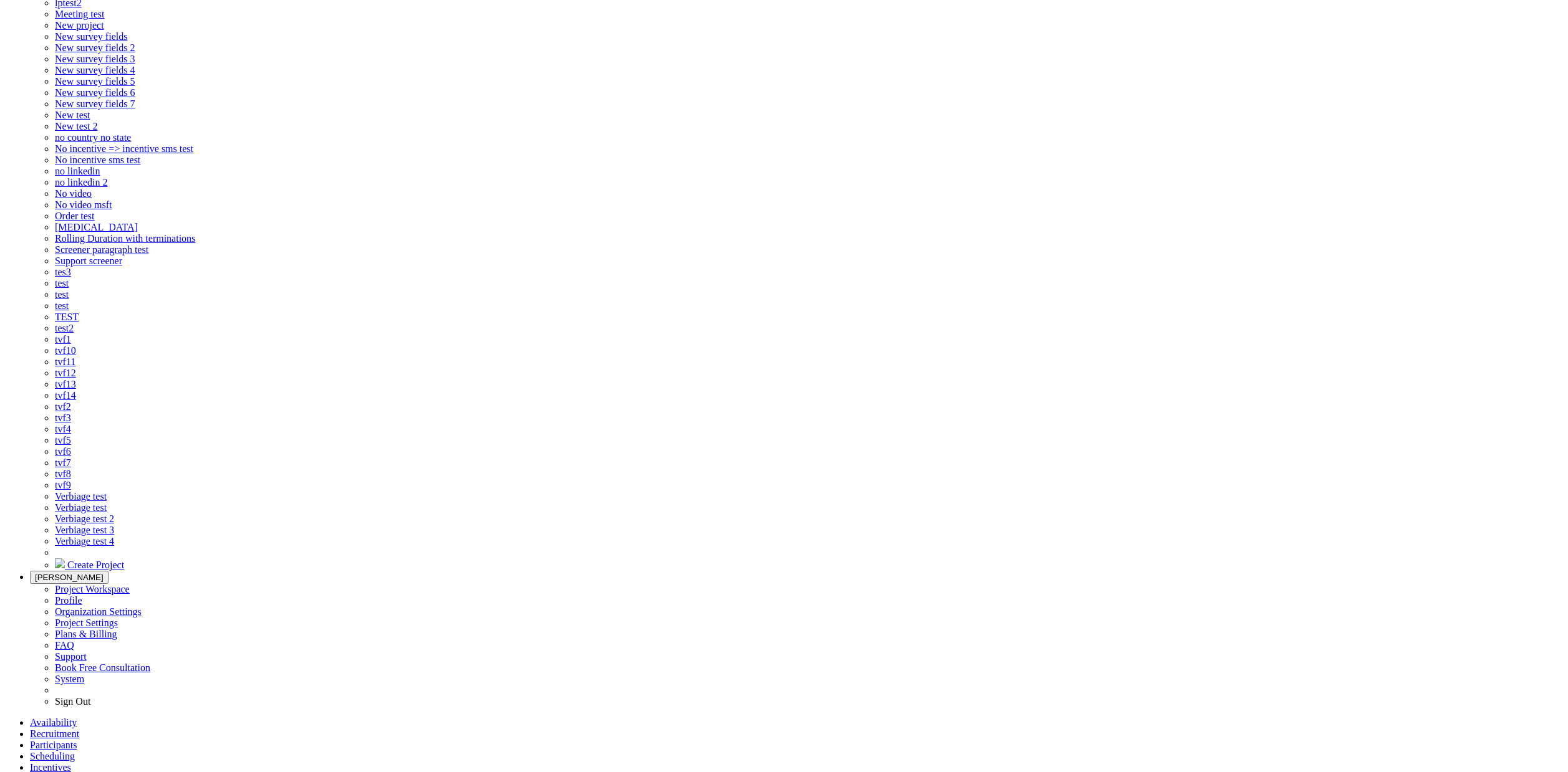
scroll to position [585, 0]
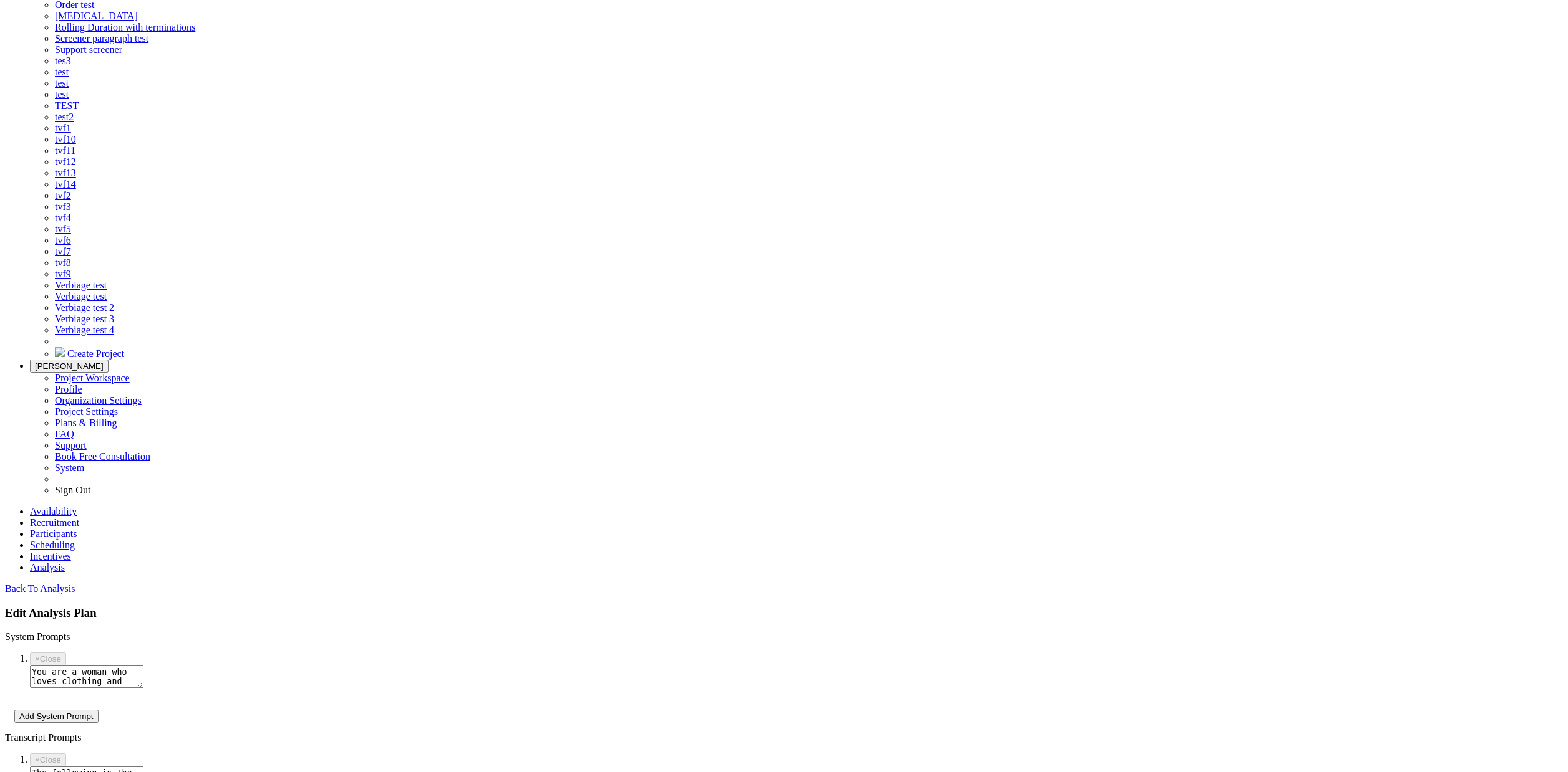
type textarea "Use this interview to do open coding (also known as initial coding or qualitati…"
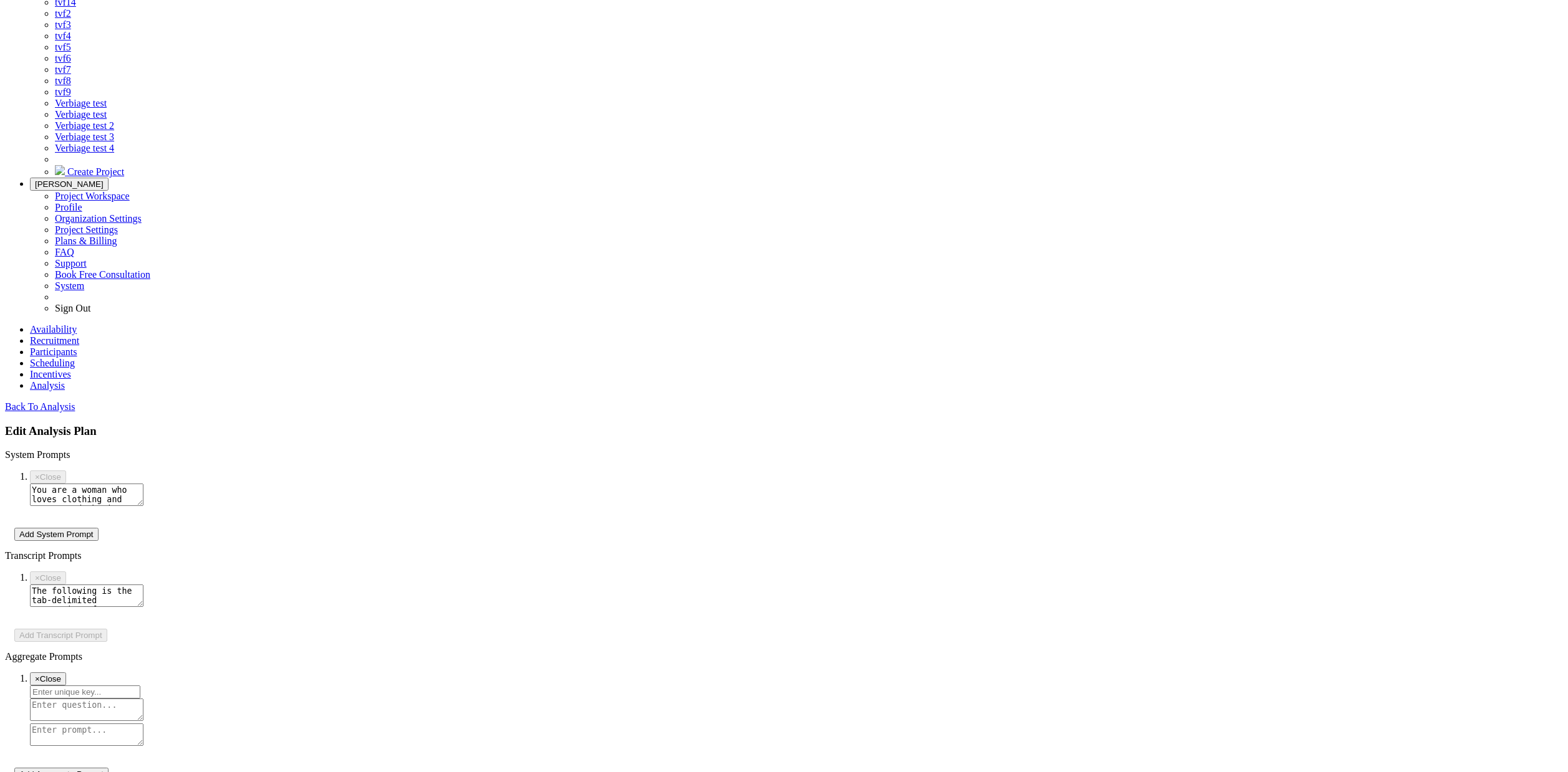
scroll to position [0, 0]
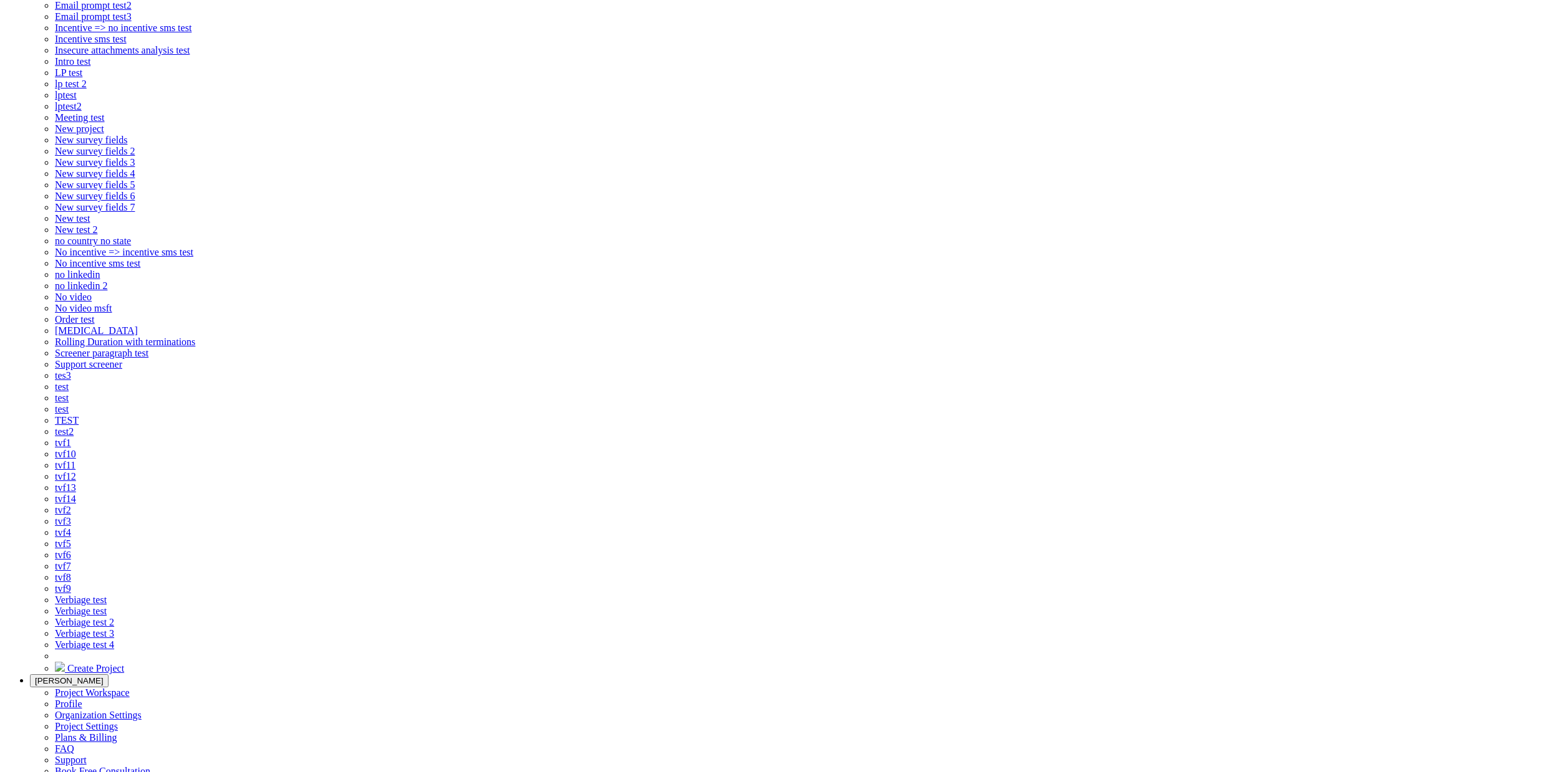
scroll to position [278, 0]
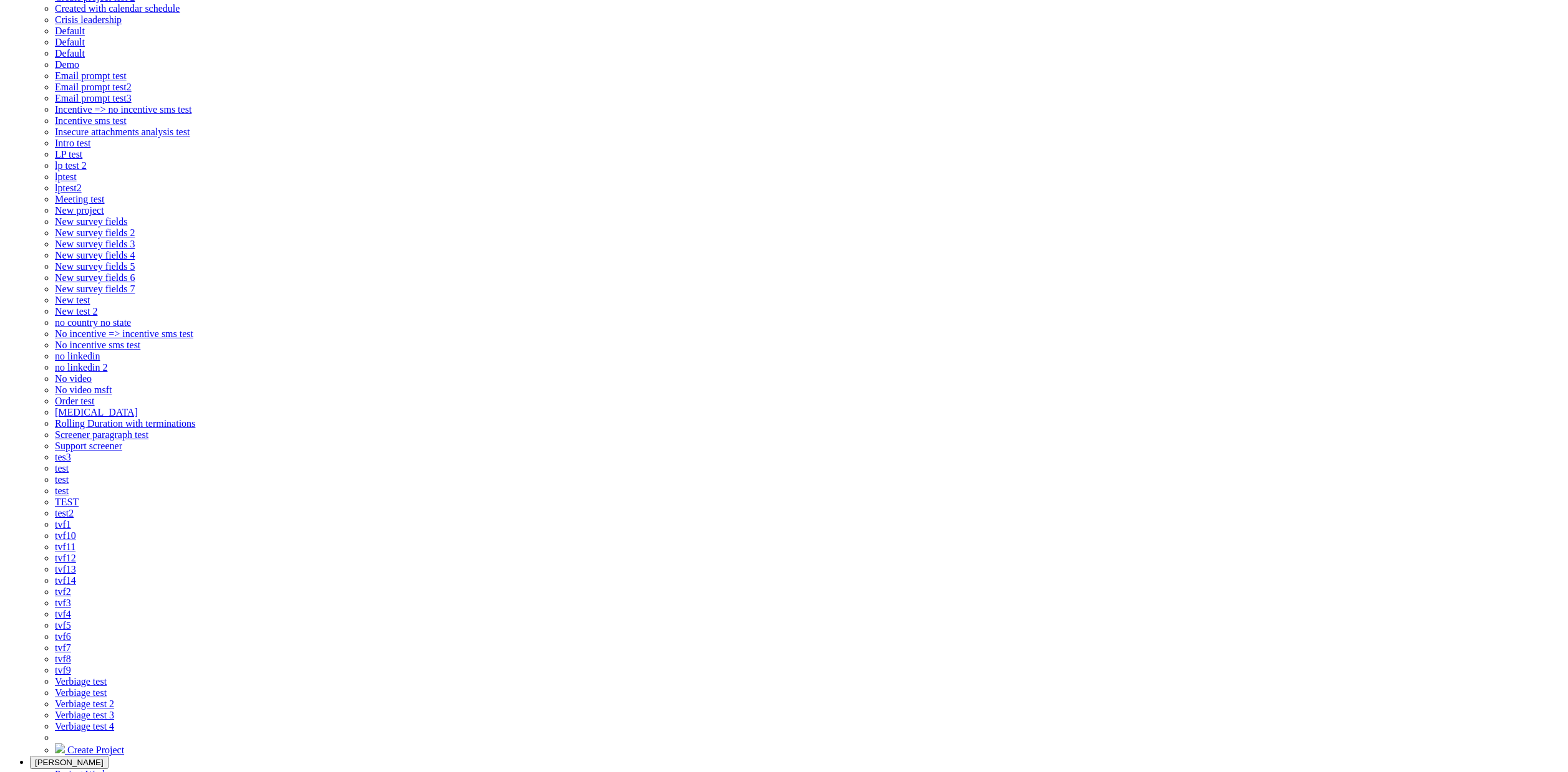
scroll to position [278, 0]
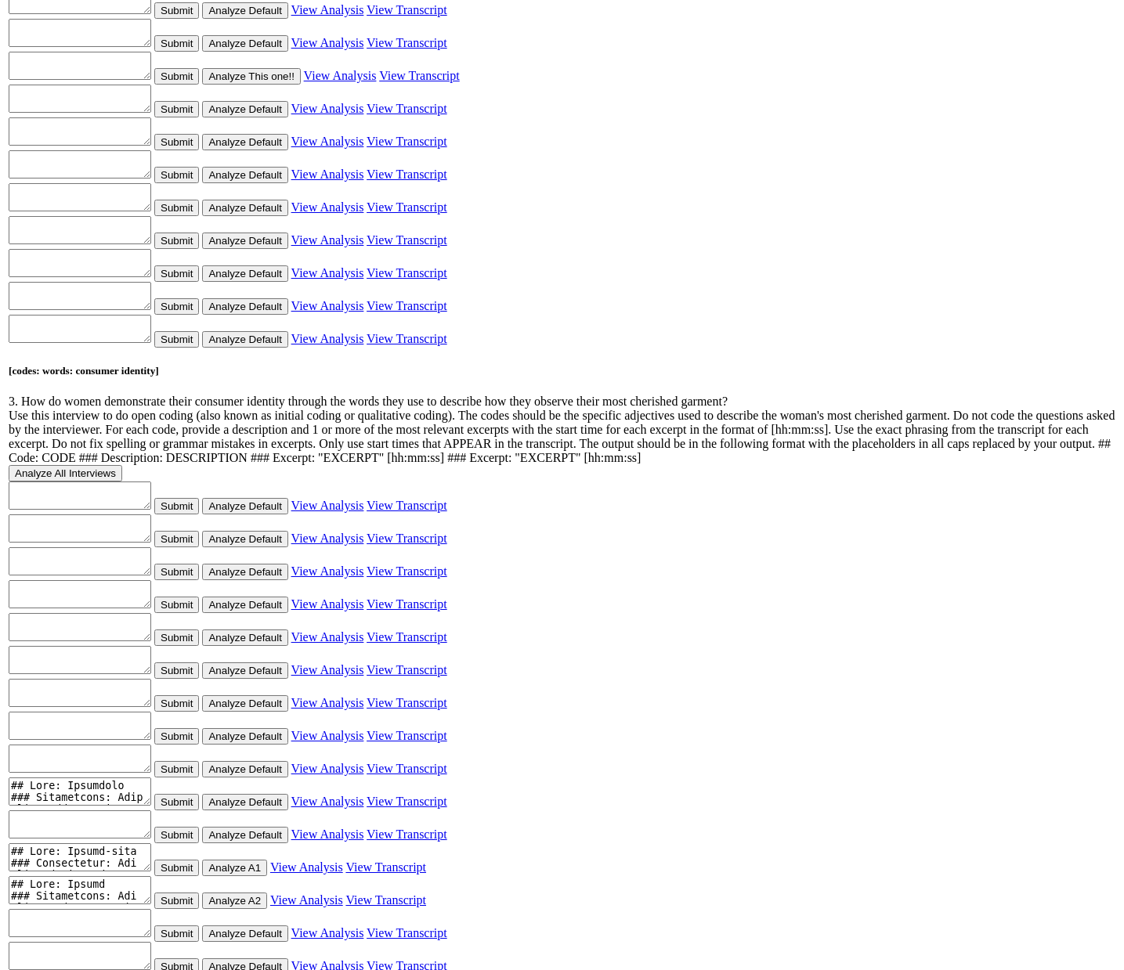
scroll to position [4148, 0]
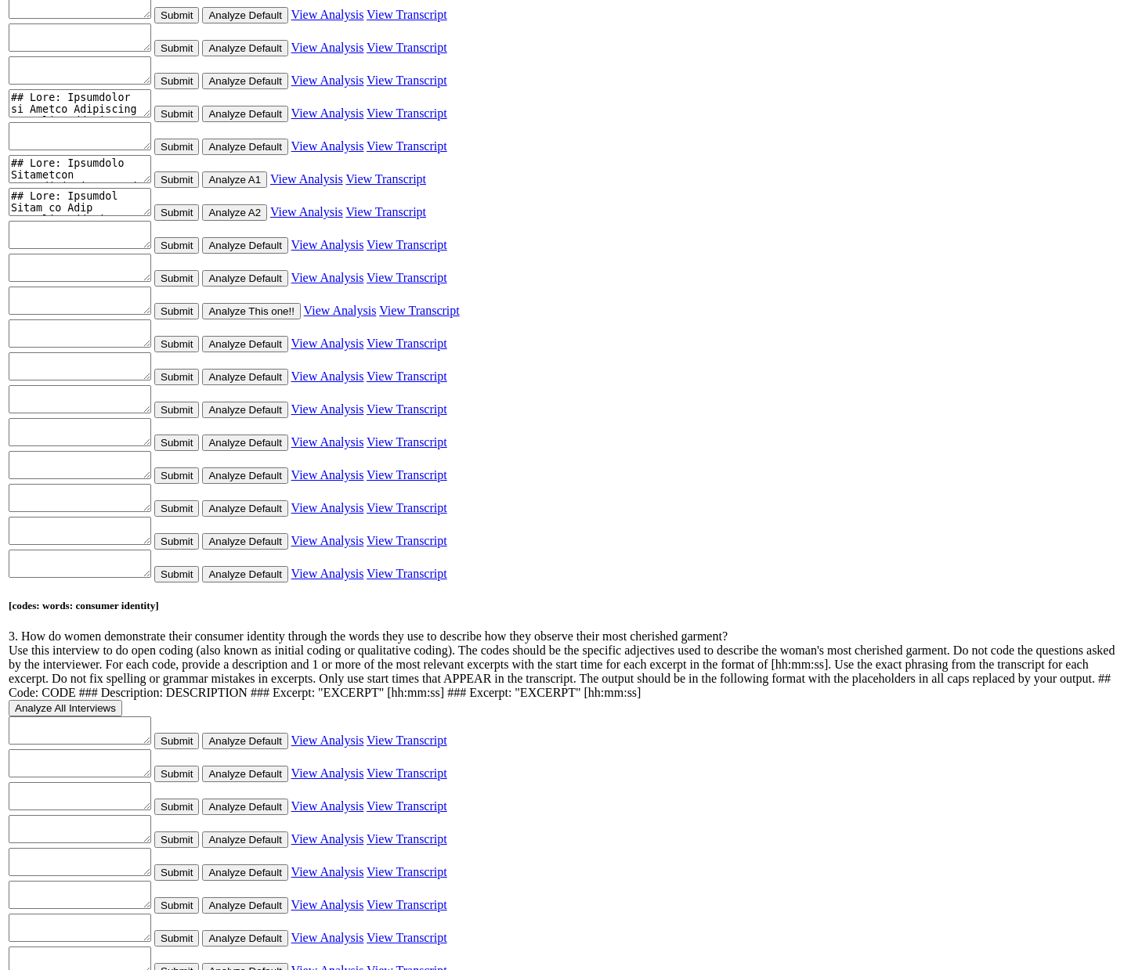
scroll to position [3784, 0]
